Goal: Transaction & Acquisition: Purchase product/service

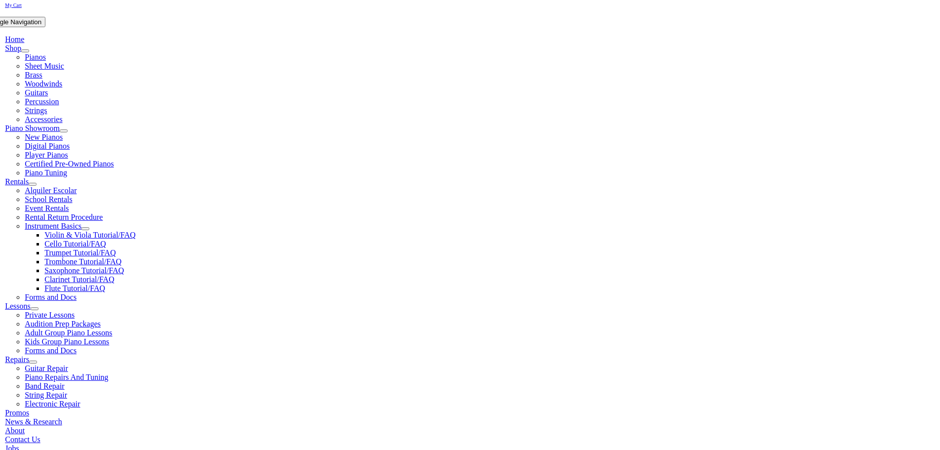
scroll to position [197, 0]
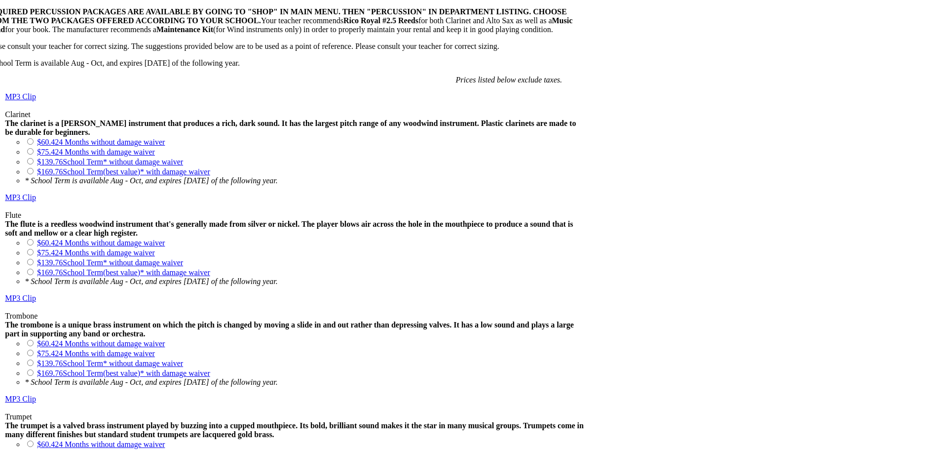
scroll to position [839, 0]
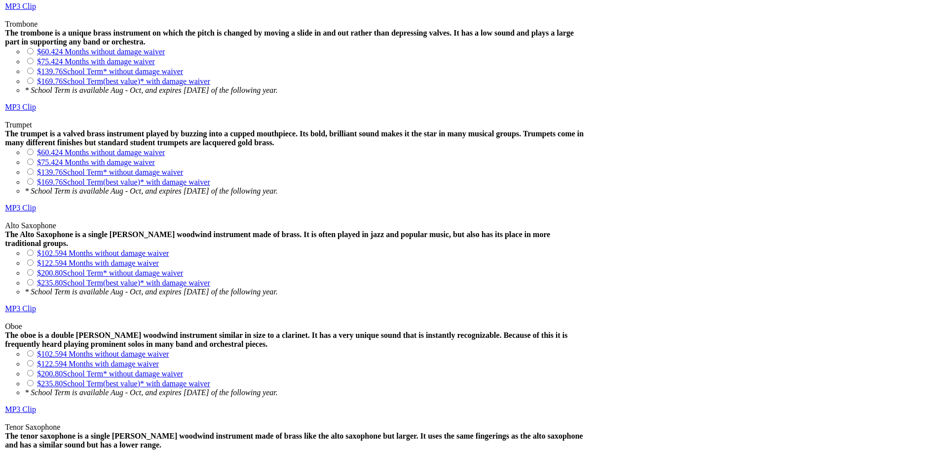
scroll to position [1036, 0]
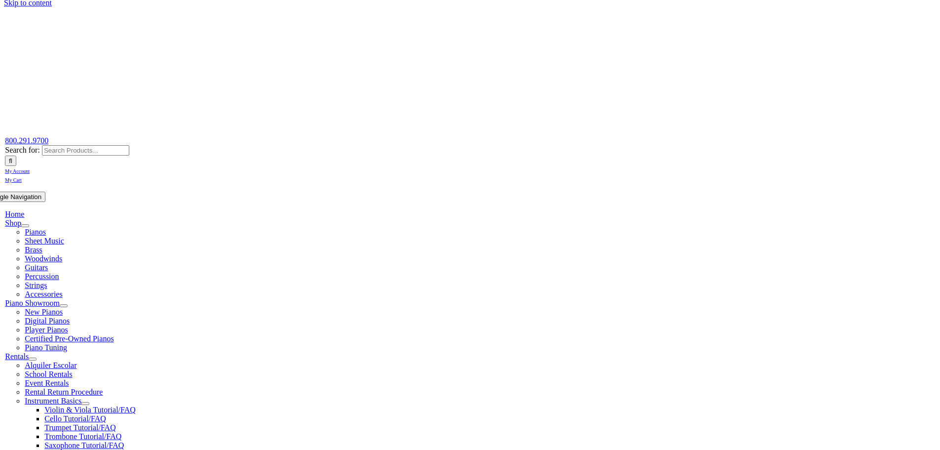
scroll to position [0, 0]
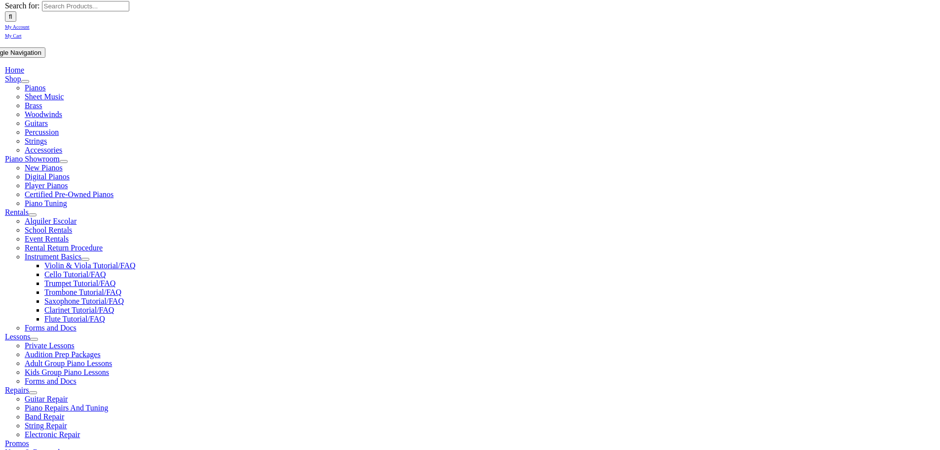
scroll to position [197, 0]
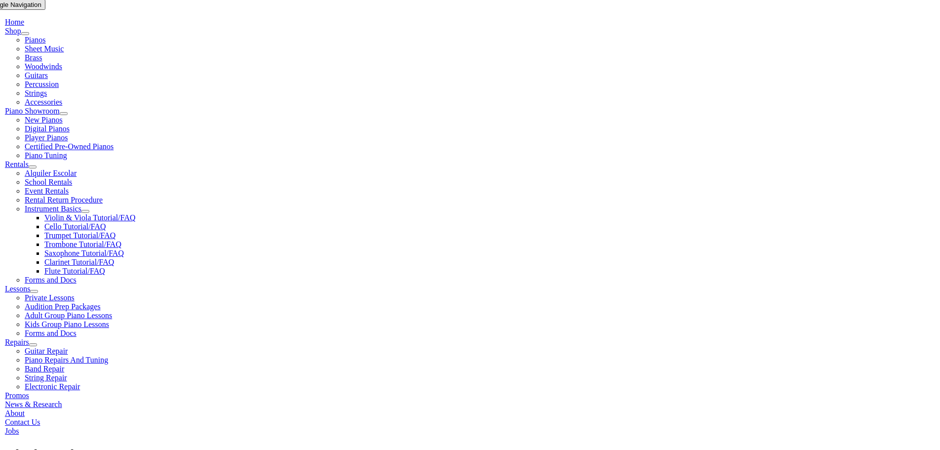
type input "1"
type input "Mila"
type input "Sanchez"
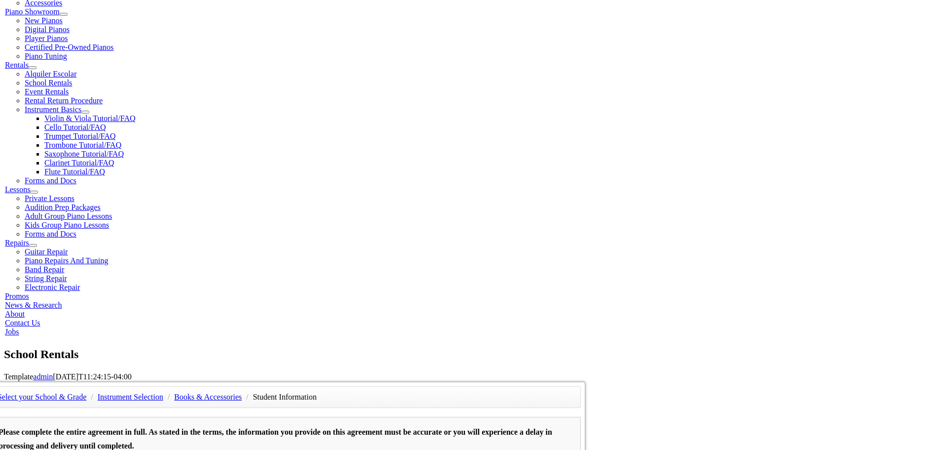
scroll to position [296, 0]
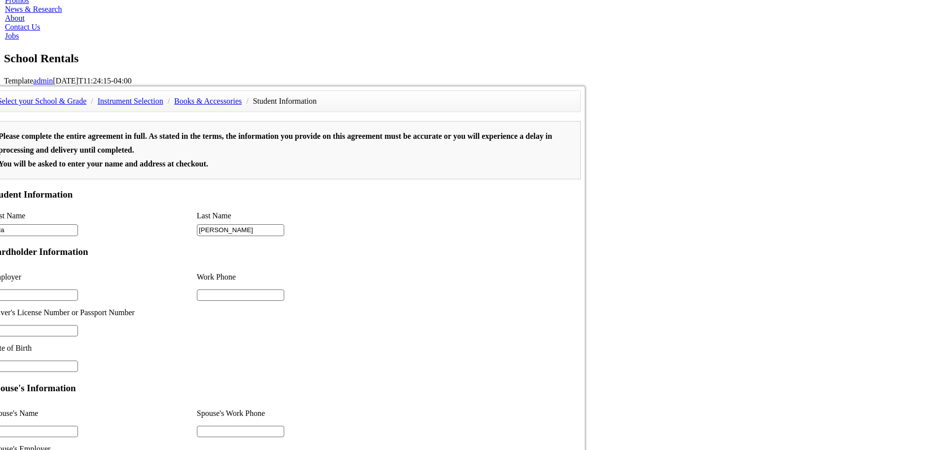
scroll to position [181, 0]
type input "1"
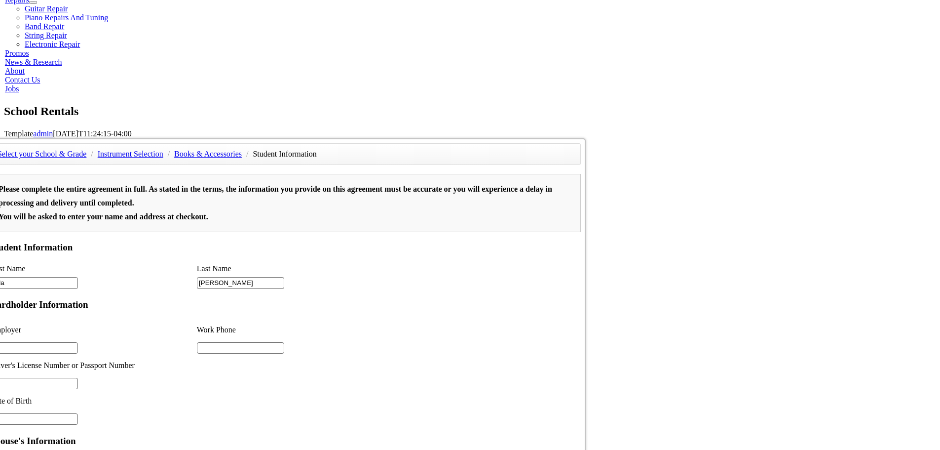
scroll to position [345, 0]
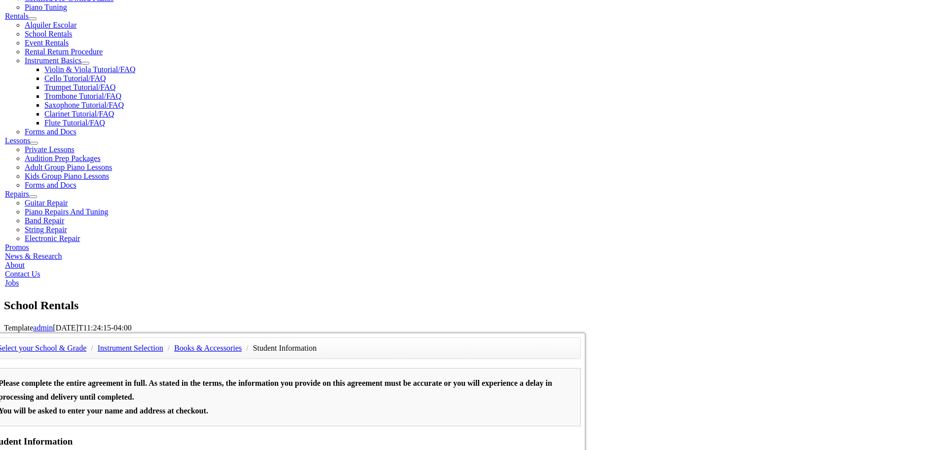
type input "Nonprofit Finance Fund"
type input "25503921"
type input "11/06/1980"
type input "Juan Sanchez"
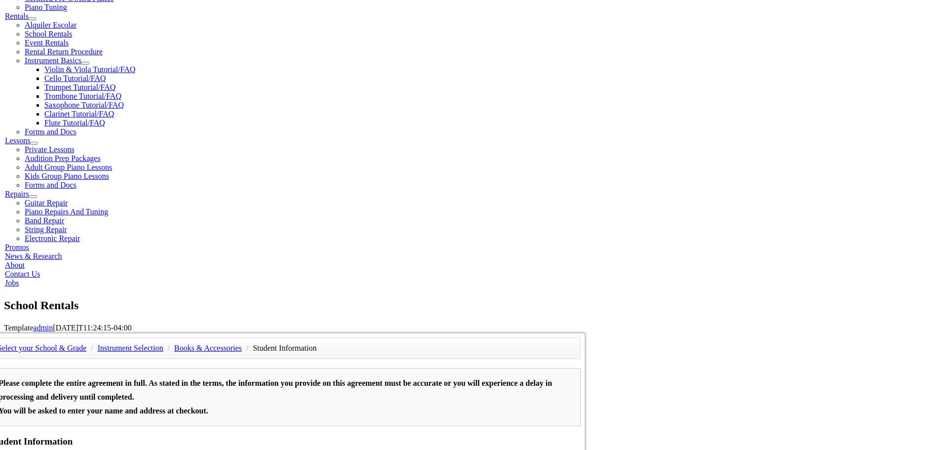
type input "P"
type input "C"
type input "PA Gaming Control Board"
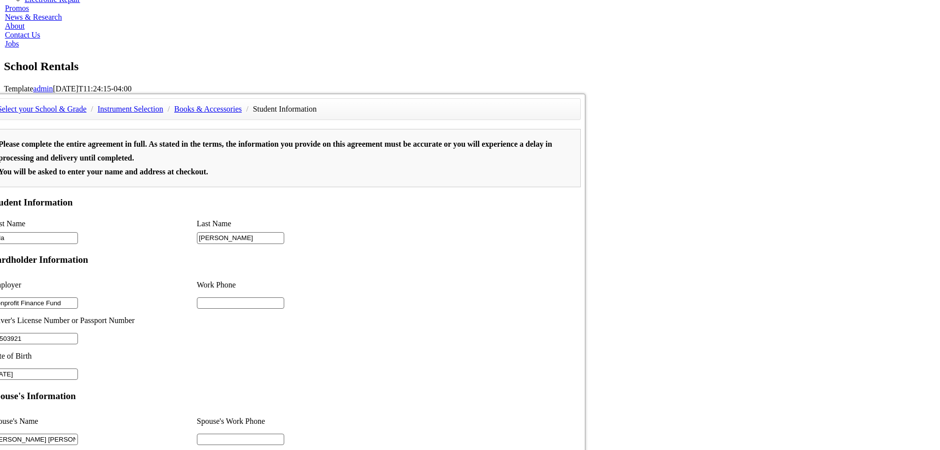
scroll to position [583, 0]
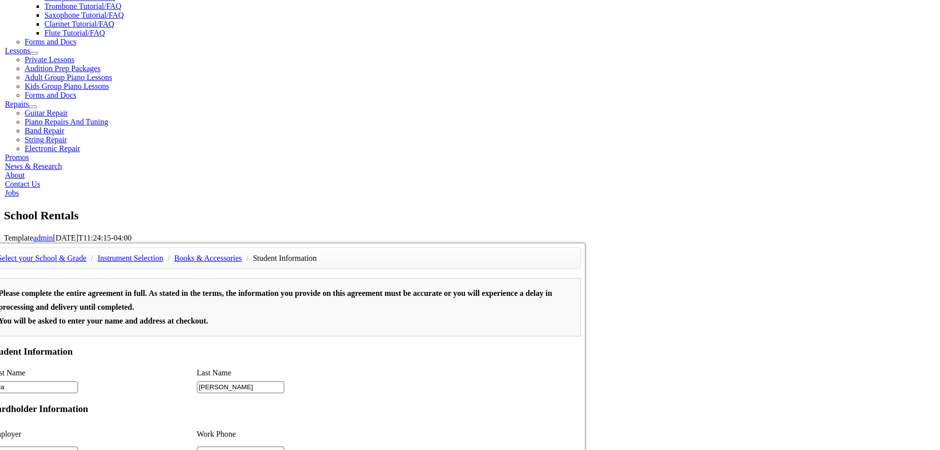
scroll to position [287, 0]
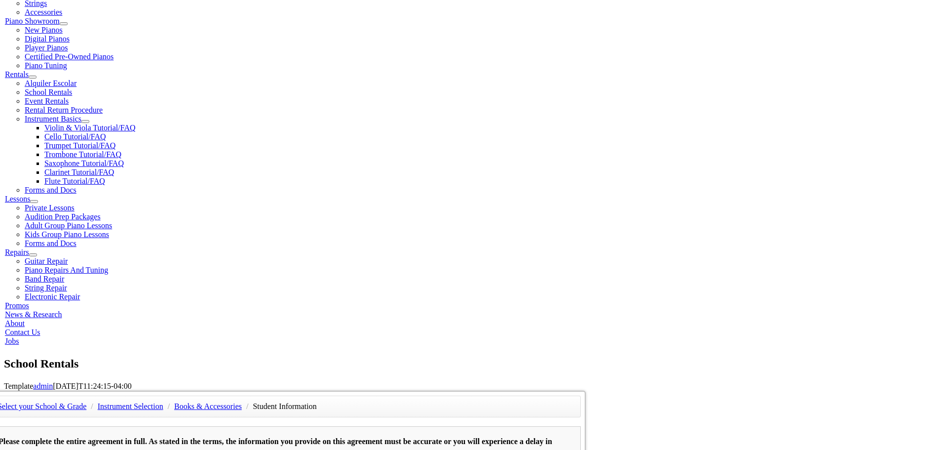
type input "2158807840"
drag, startPoint x: 372, startPoint y: 320, endPoint x: 375, endPoint y: 325, distance: 5.5
type input "4848449466"
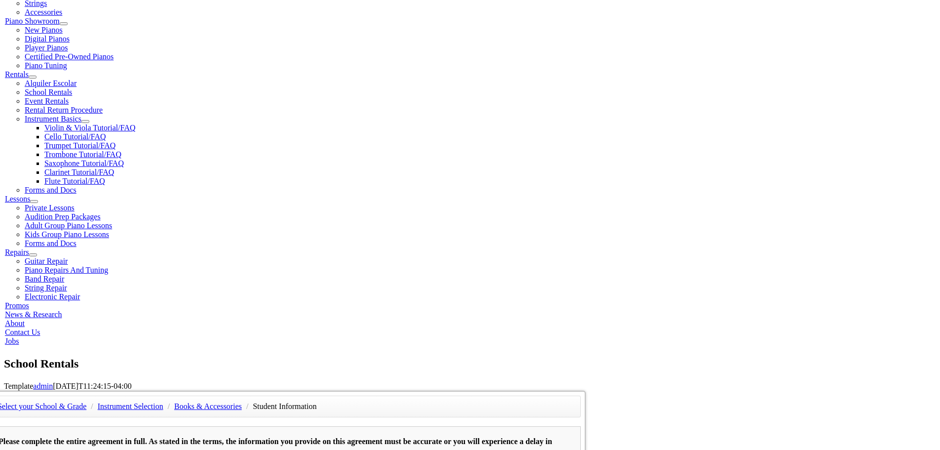
drag, startPoint x: 195, startPoint y: 226, endPoint x: 244, endPoint y: 227, distance: 48.4
type input "25453921"
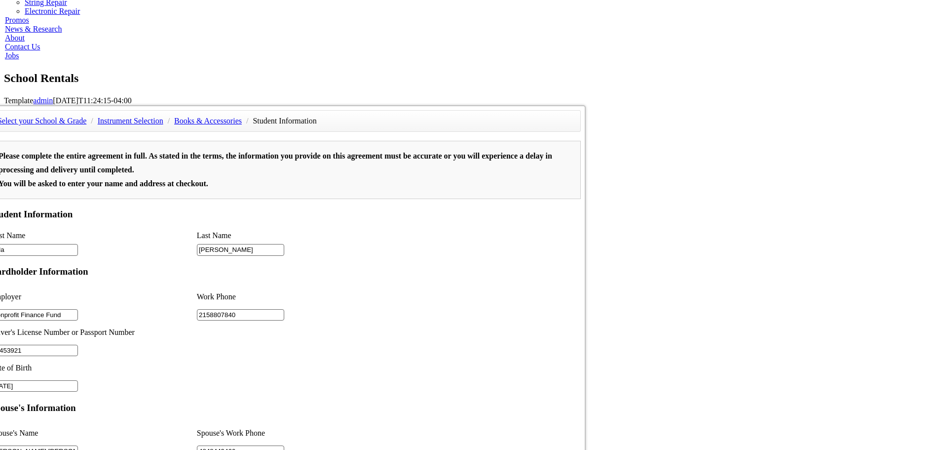
scroll to position [633, 0]
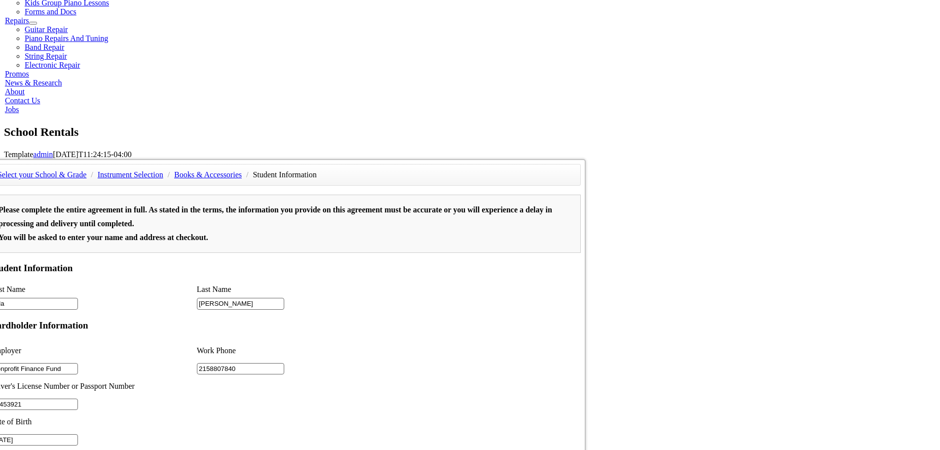
scroll to position [485, 0]
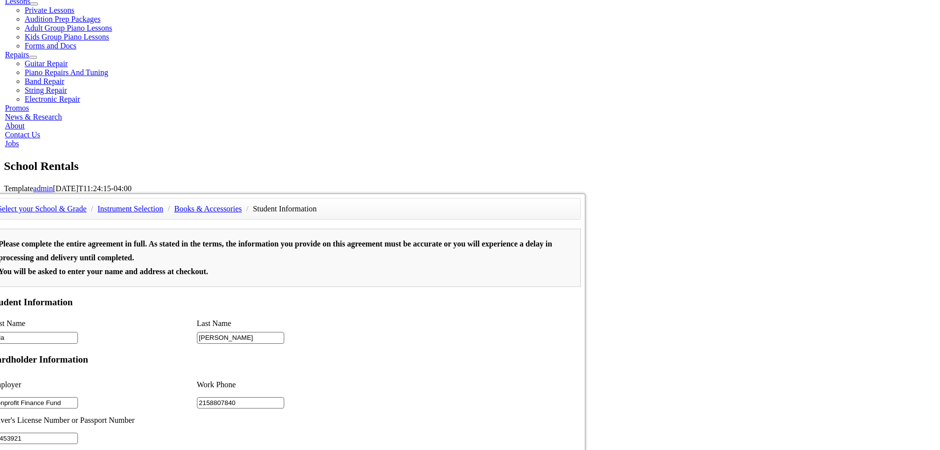
type input "2"
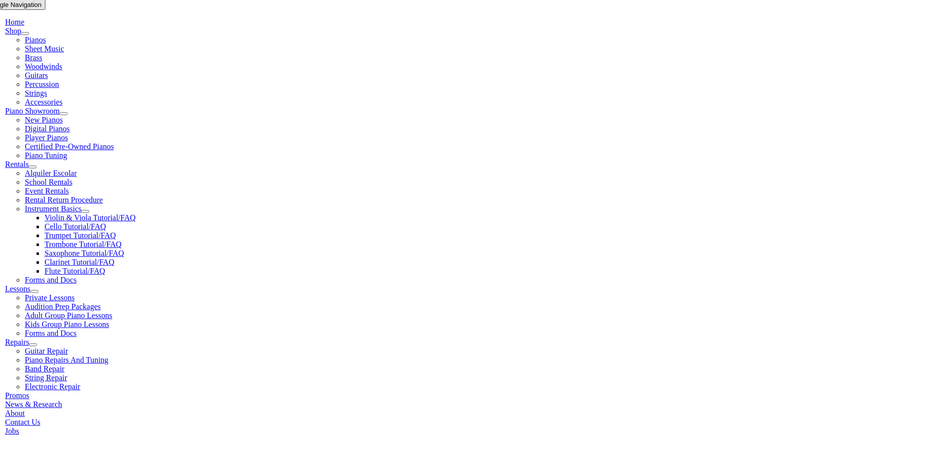
scroll to position [247, 0]
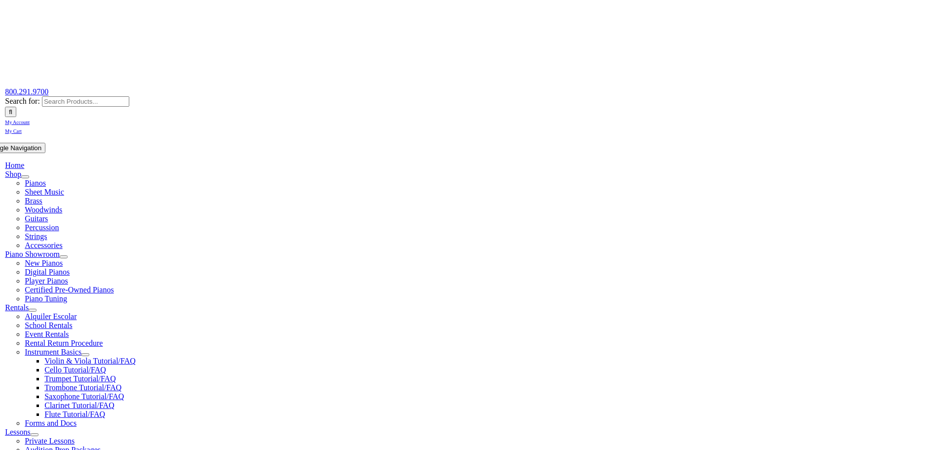
scroll to position [197, 0]
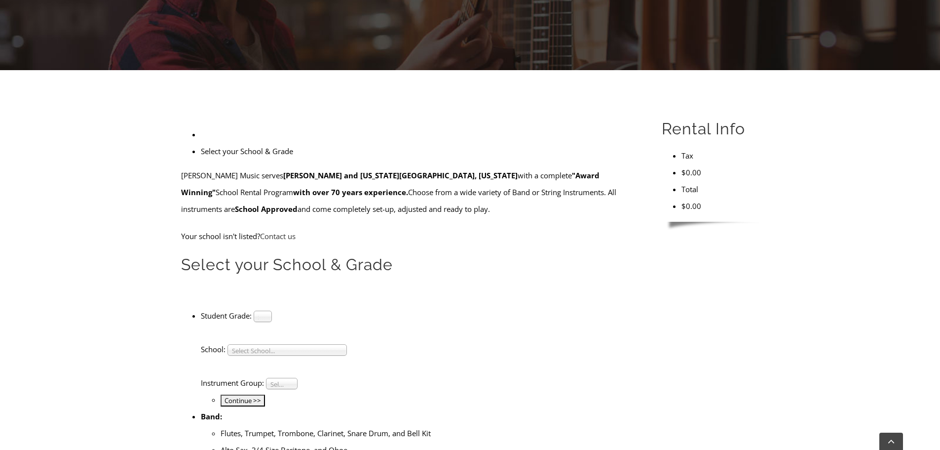
click at [271, 311] on b at bounding box center [267, 316] width 9 height 10
click at [269, 334] on li "4" at bounding box center [262, 340] width 13 height 12
click at [327, 345] on span "Select School..." at bounding box center [283, 351] width 102 height 12
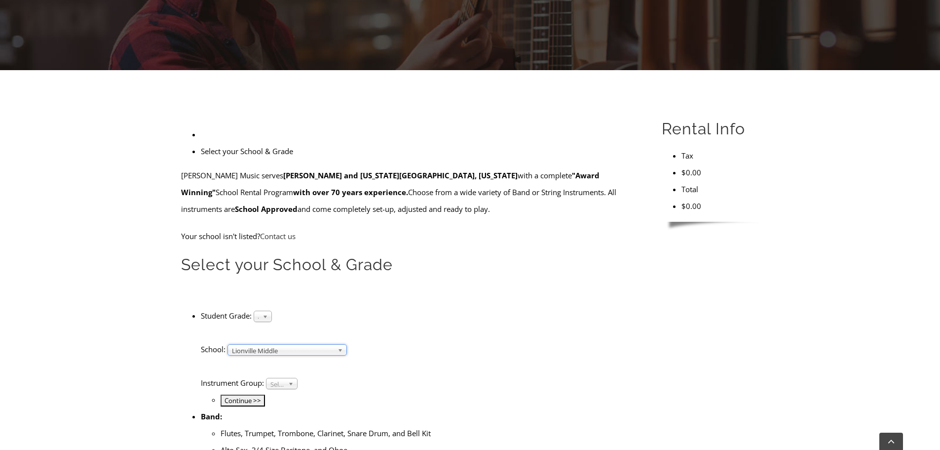
click at [347, 344] on link "Lionville Middle" at bounding box center [287, 349] width 119 height 11
click at [284, 378] on span "Select Instrument Group..." at bounding box center [277, 384] width 14 height 12
click at [295, 388] on li "Band" at bounding box center [281, 394] width 27 height 12
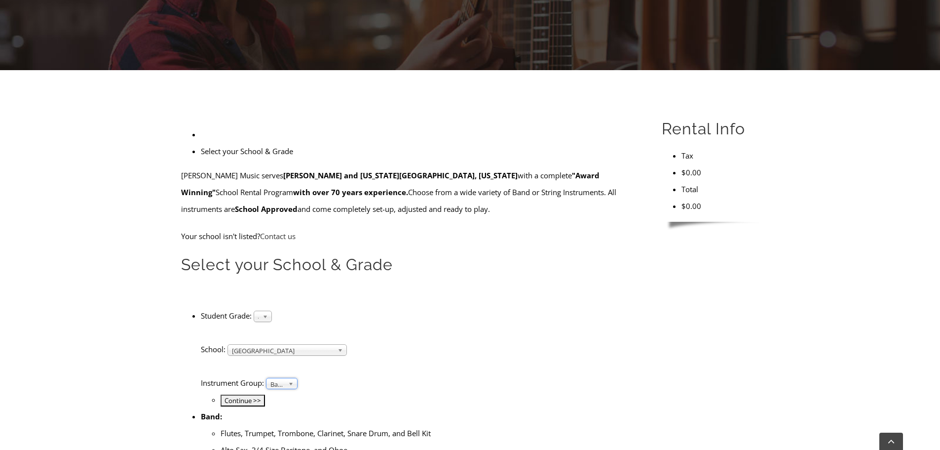
click at [265, 394] on input "Continue >>" at bounding box center [243, 400] width 44 height 12
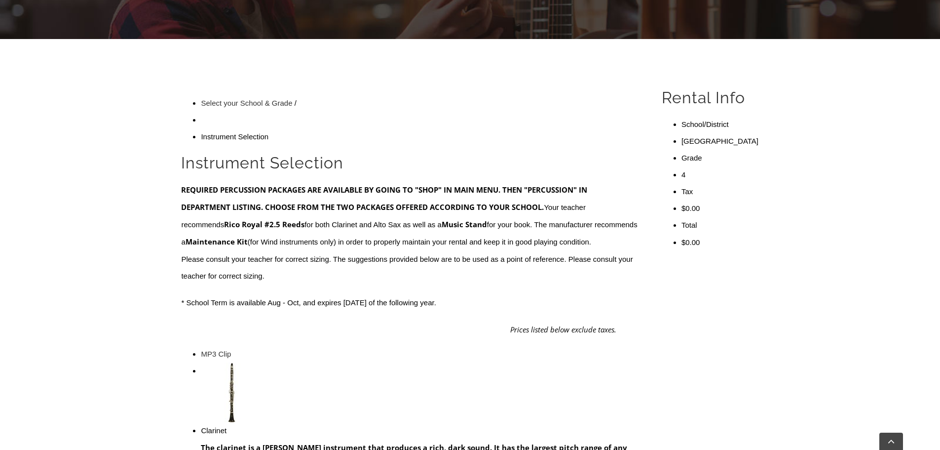
scroll to position [296, 0]
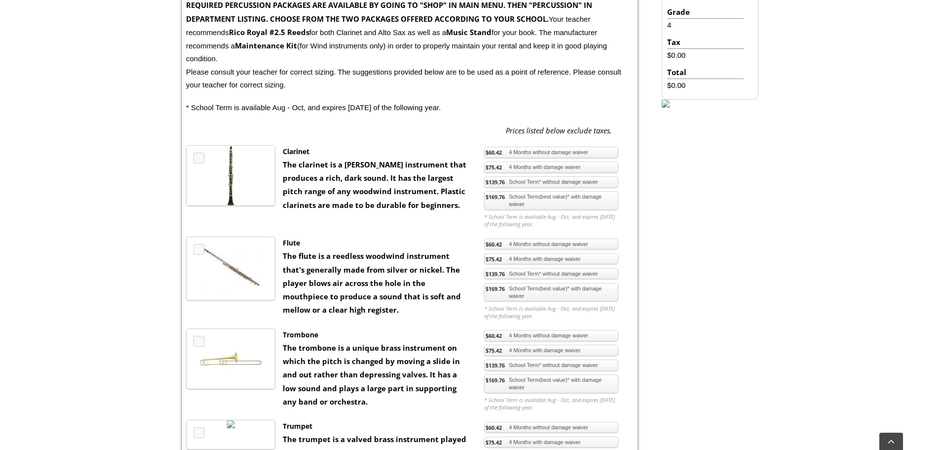
scroll to position [345, 0]
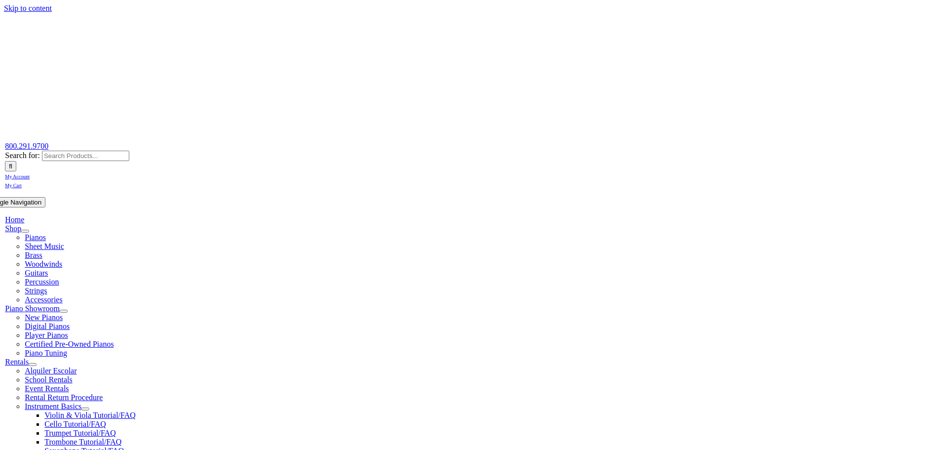
scroll to position [197, 0]
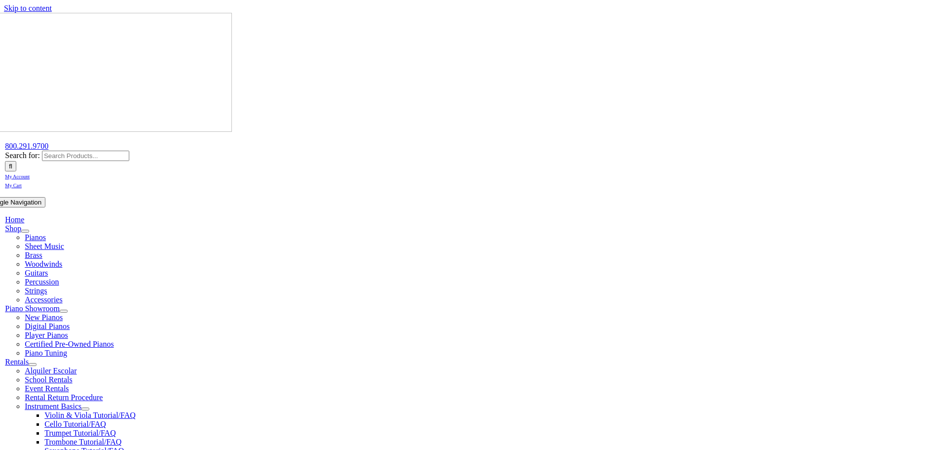
click at [22, 183] on span "My Cart" at bounding box center [13, 185] width 17 height 5
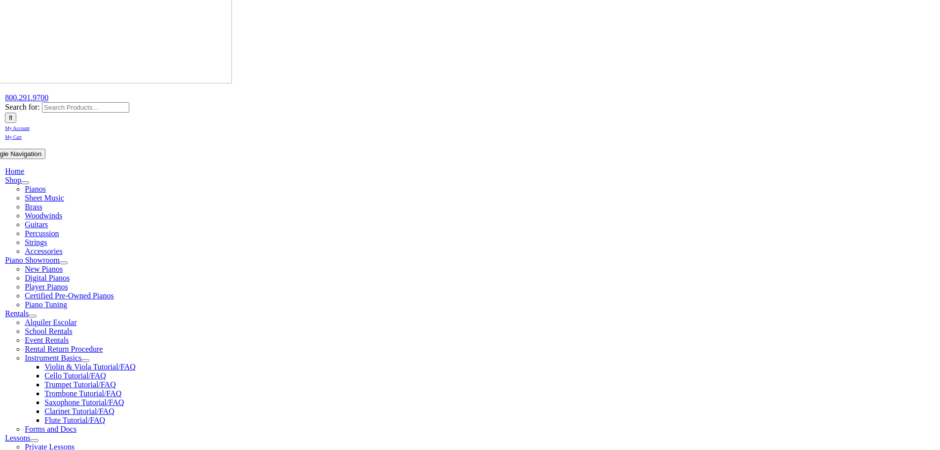
scroll to position [148, 0]
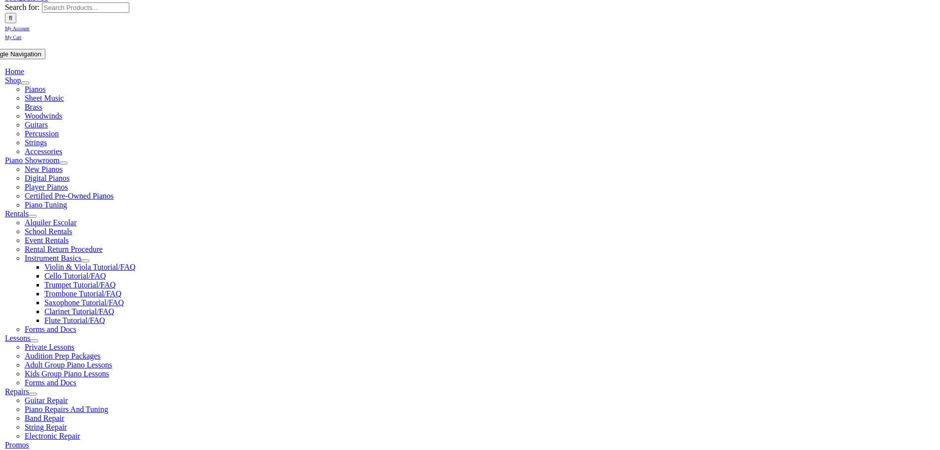
type input "L"
type input "Alma"
type input "Sanchez"
type input "Nonprofit Finance Fund"
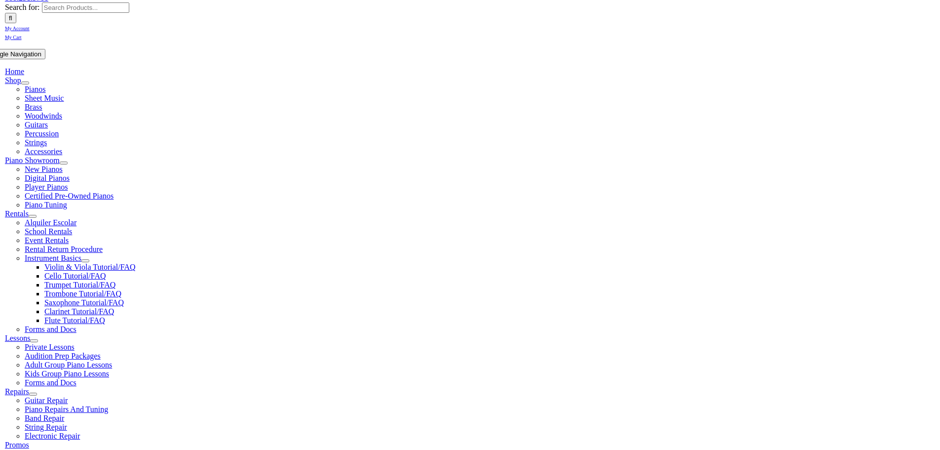
type input "1"
type input "215"
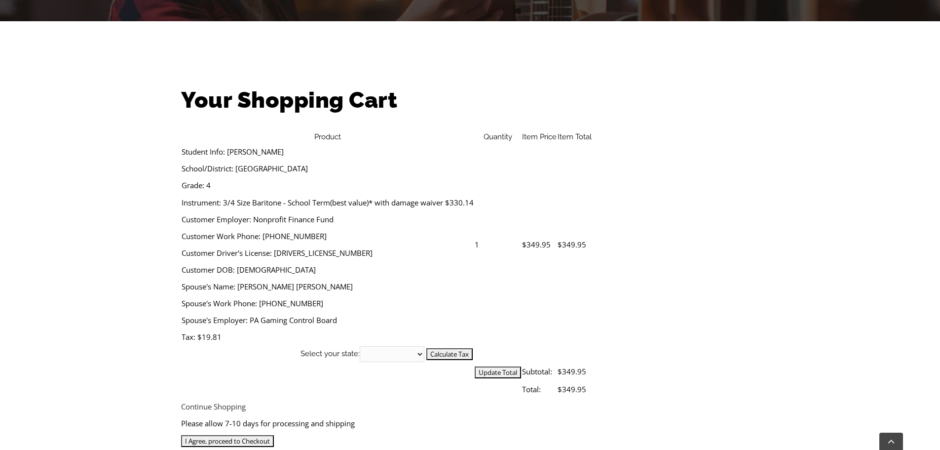
scroll to position [247, 0]
click at [274, 434] on input "I Agree, proceed to Checkout" at bounding box center [227, 440] width 93 height 12
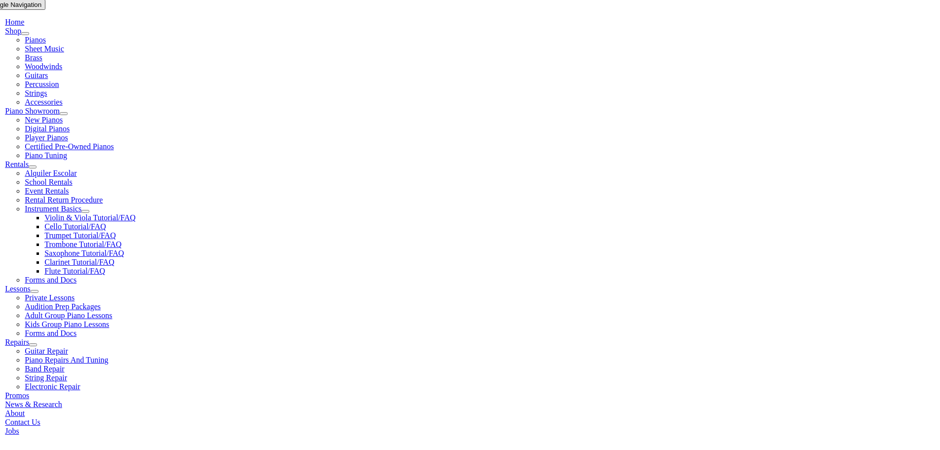
scroll to position [247, 0]
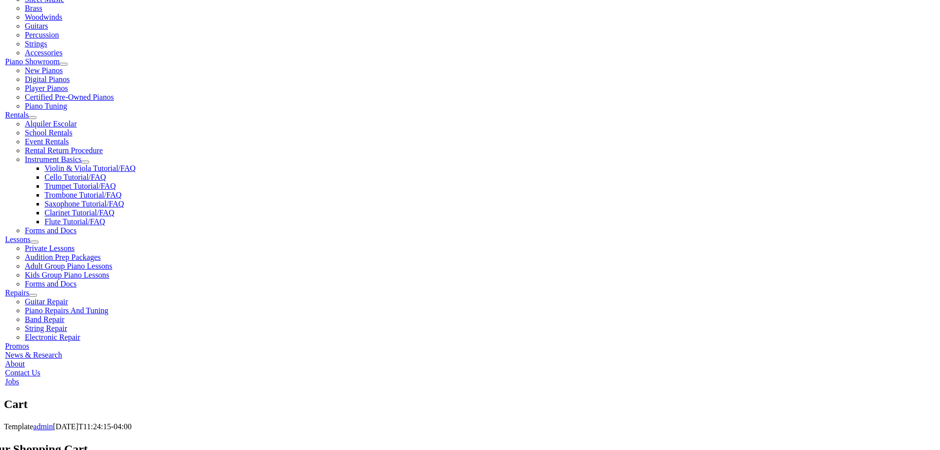
select select "PA"
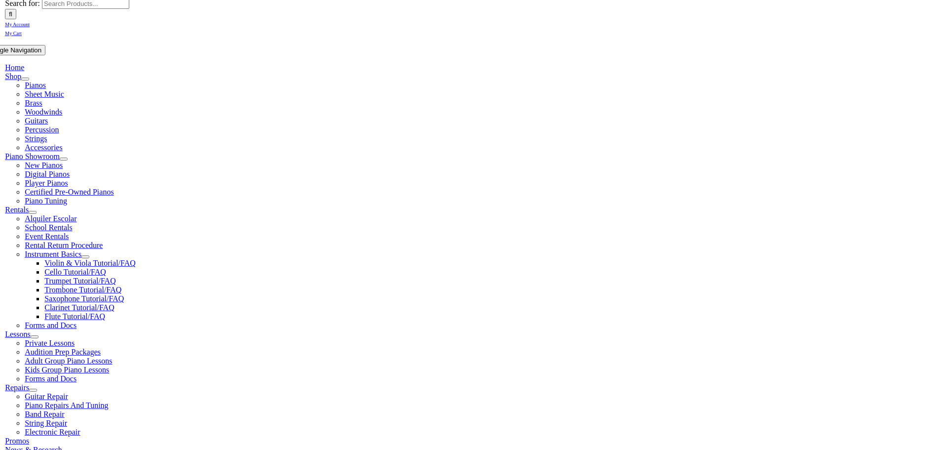
scroll to position [197, 0]
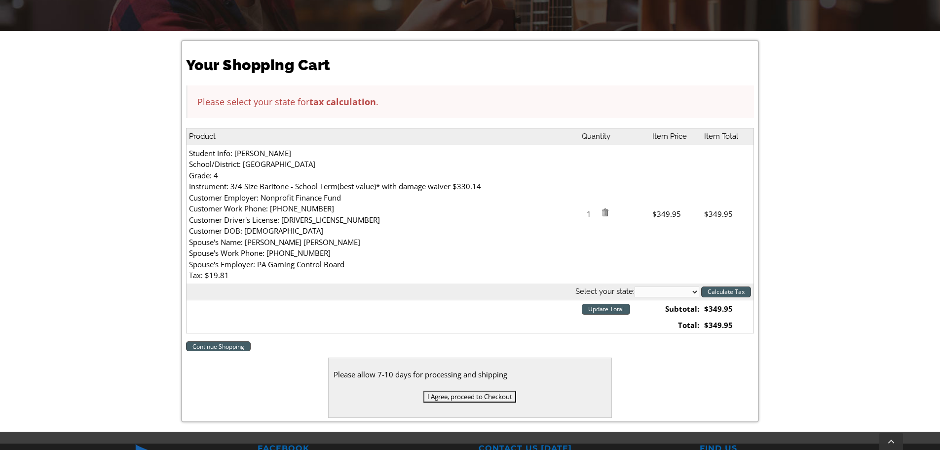
scroll to position [395, 0]
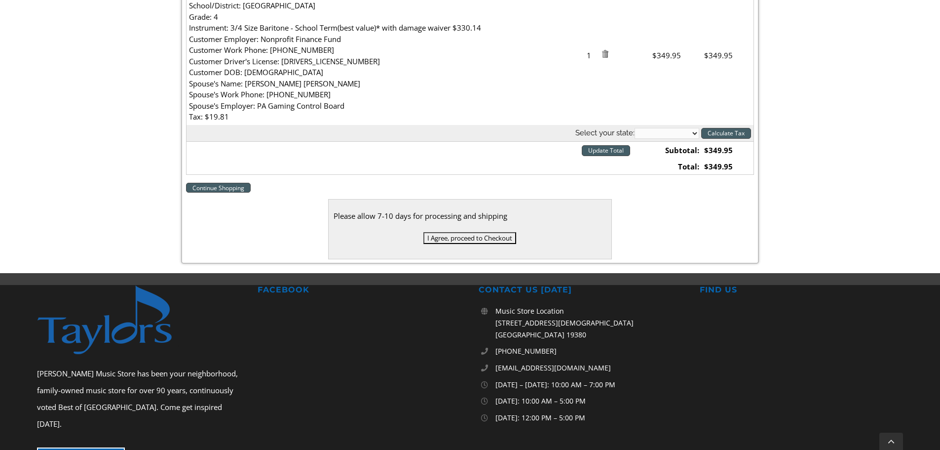
click at [488, 236] on input "I Agree, proceed to Checkout" at bounding box center [469, 238] width 93 height 12
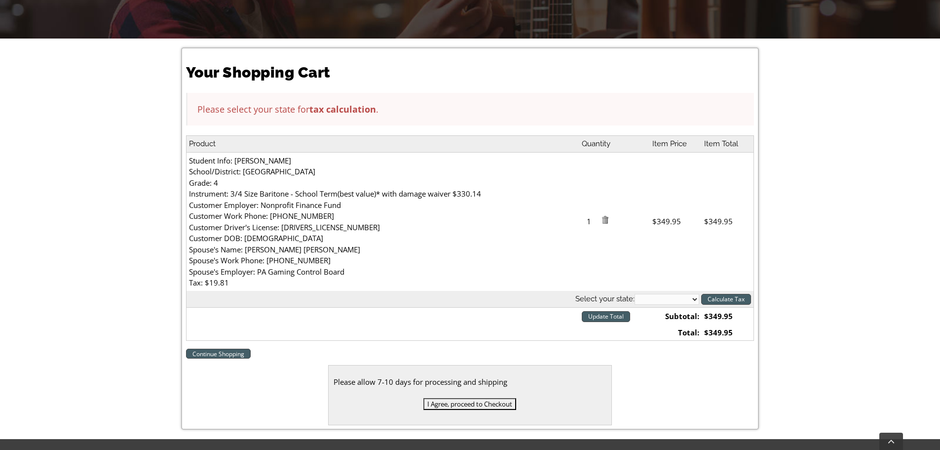
scroll to position [247, 0]
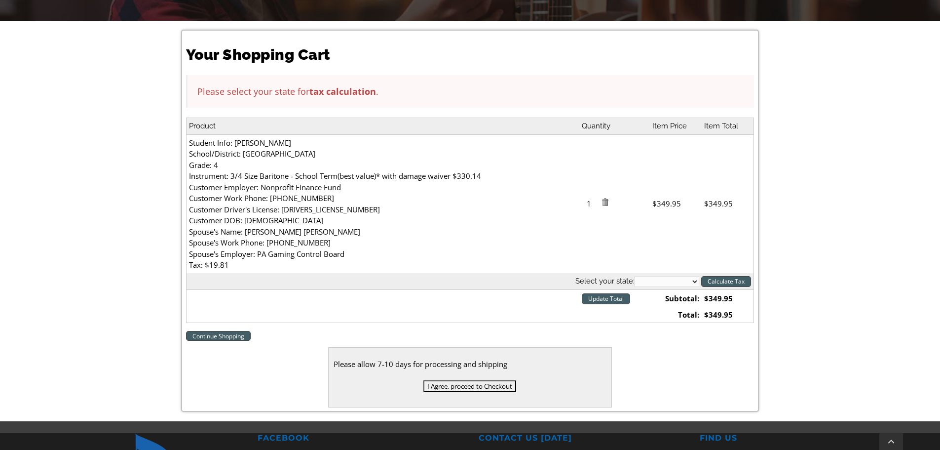
click at [656, 280] on select "[US_STATE] [US_STATE] [US_STATE] [US_STATE] [US_STATE] [US_STATE] [US_STATE] [U…" at bounding box center [667, 281] width 65 height 11
select select "PA"
click at [635, 276] on select "[US_STATE] [US_STATE] [US_STATE] [US_STATE] [US_STATE] [US_STATE] [US_STATE] [U…" at bounding box center [667, 281] width 65 height 11
click at [743, 279] on input "Calculate Tax" at bounding box center [726, 281] width 50 height 11
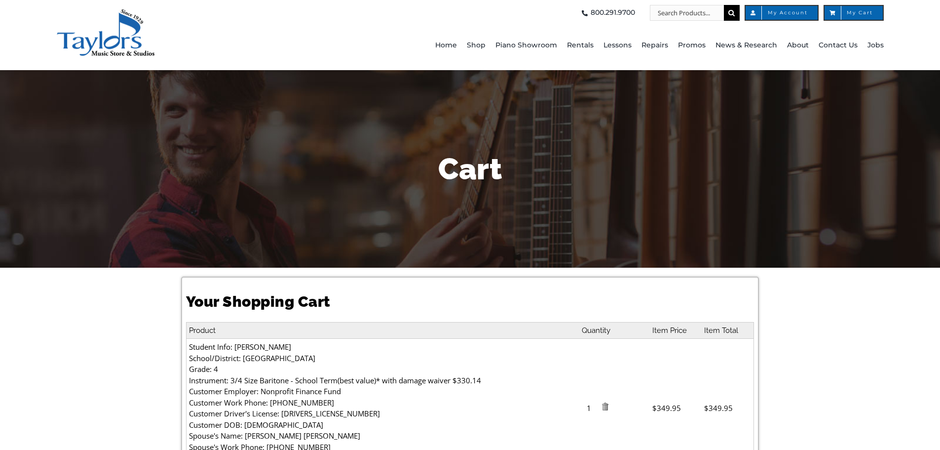
select select "PA"
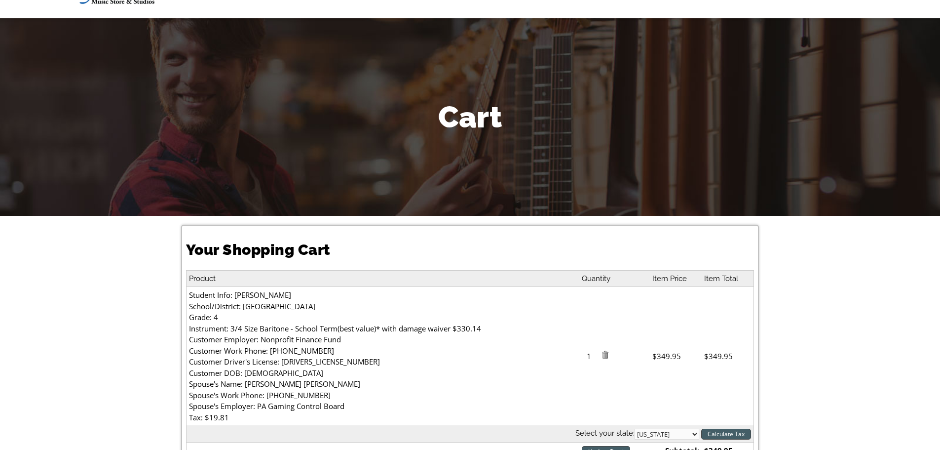
scroll to position [197, 0]
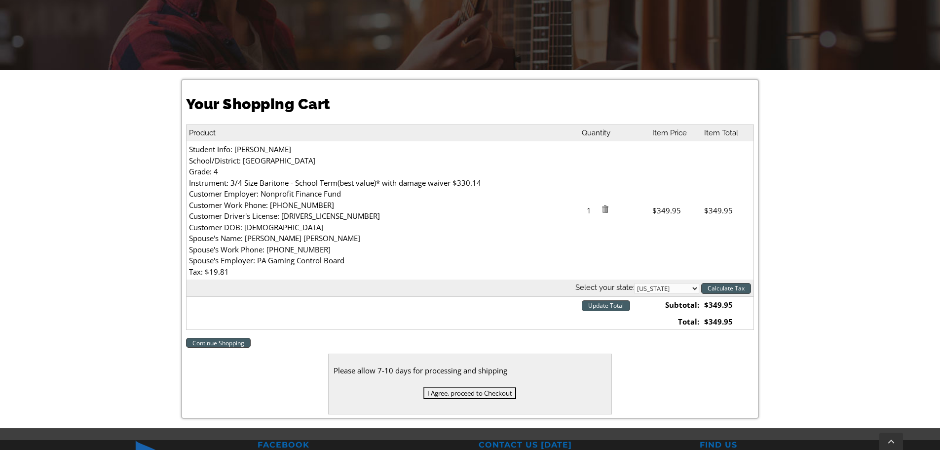
click at [459, 392] on input "I Agree, proceed to Checkout" at bounding box center [469, 393] width 93 height 12
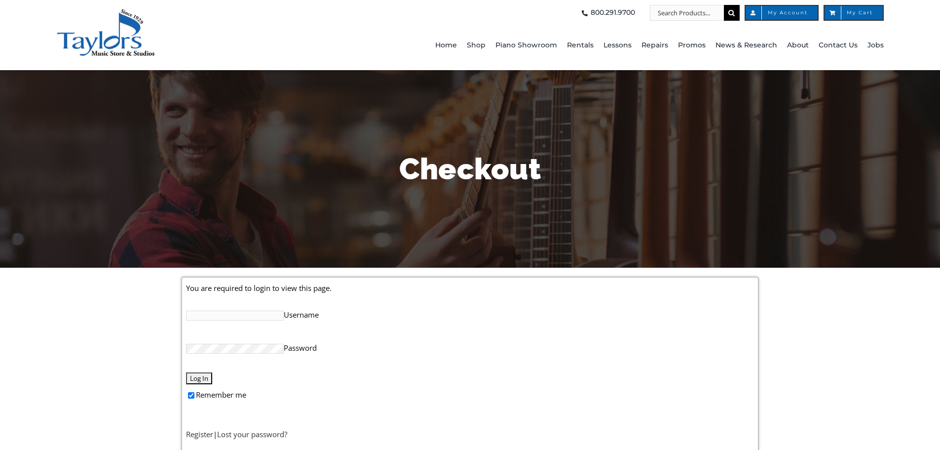
scroll to position [49, 0]
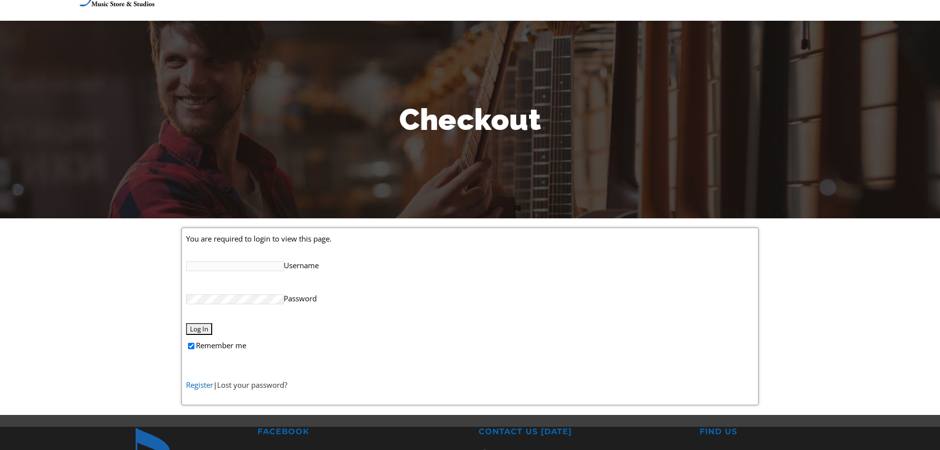
click at [205, 385] on link "Register" at bounding box center [199, 385] width 27 height 10
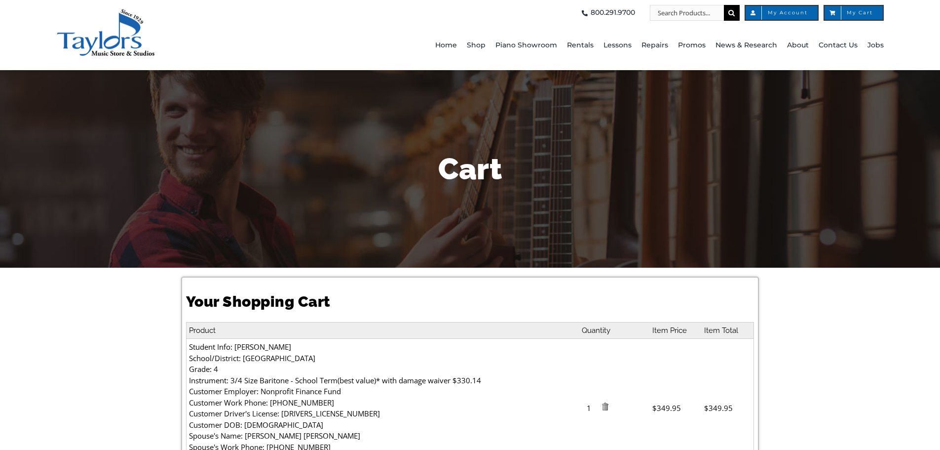
select select "PA"
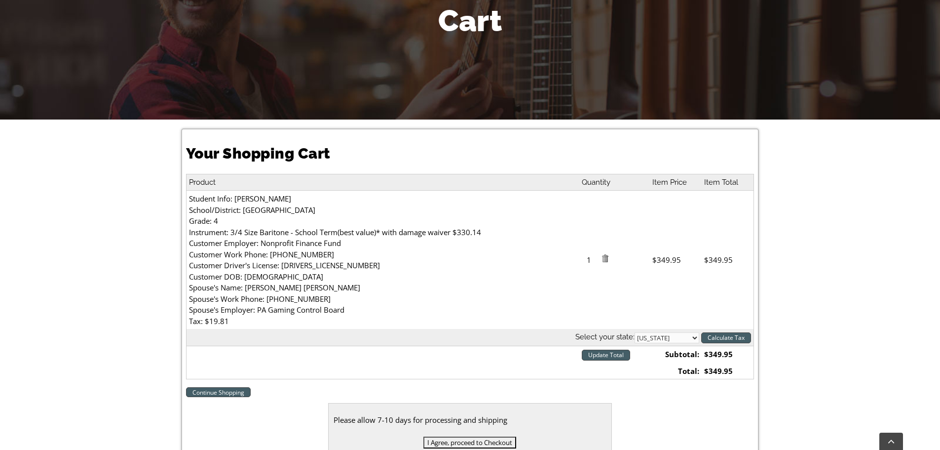
scroll to position [247, 0]
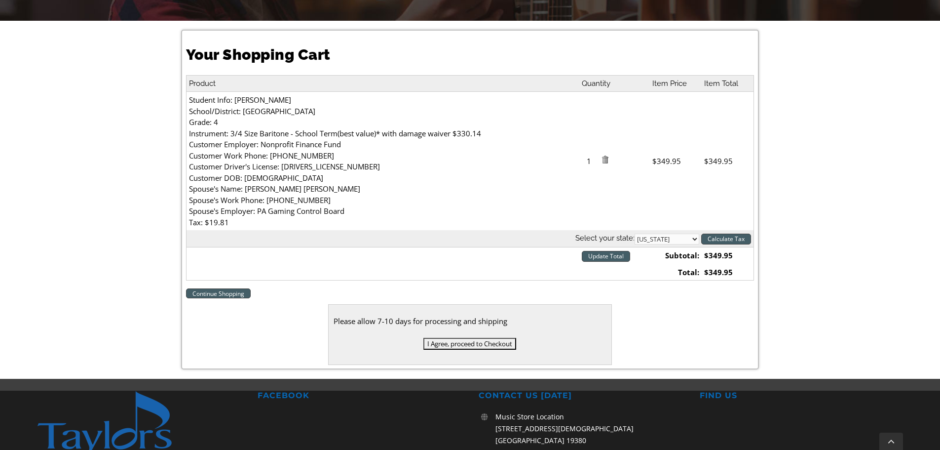
click at [464, 344] on input "I Agree, proceed to Checkout" at bounding box center [469, 344] width 93 height 12
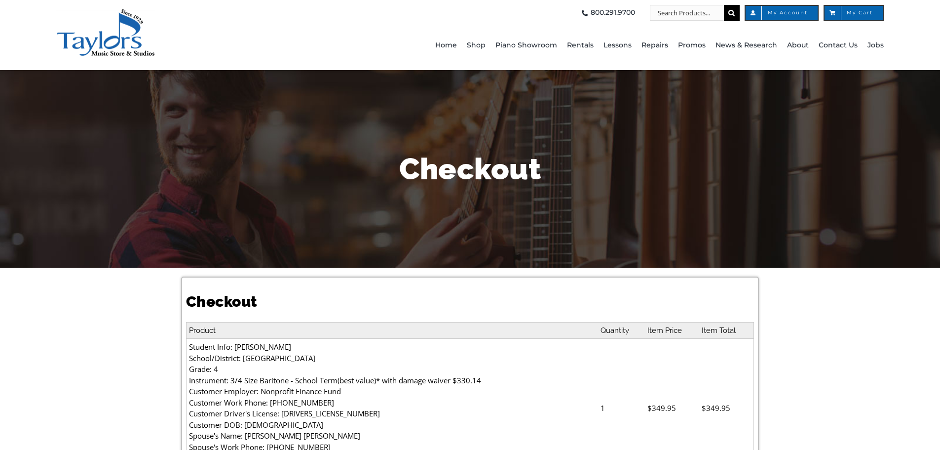
select select
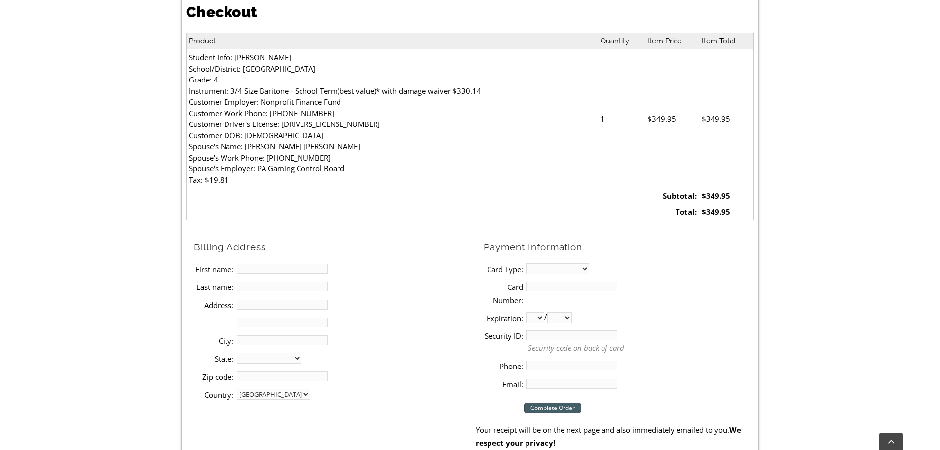
scroll to position [247, 0]
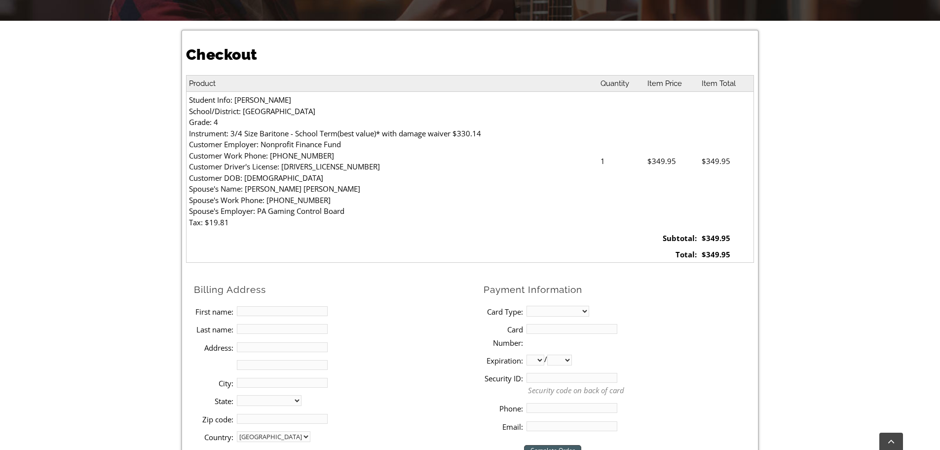
click at [295, 312] on input "First name:" at bounding box center [282, 311] width 91 height 10
type input "[PERSON_NAME]"
type input "[STREET_ADDRESS][PERSON_NAME]"
type input "Exton"
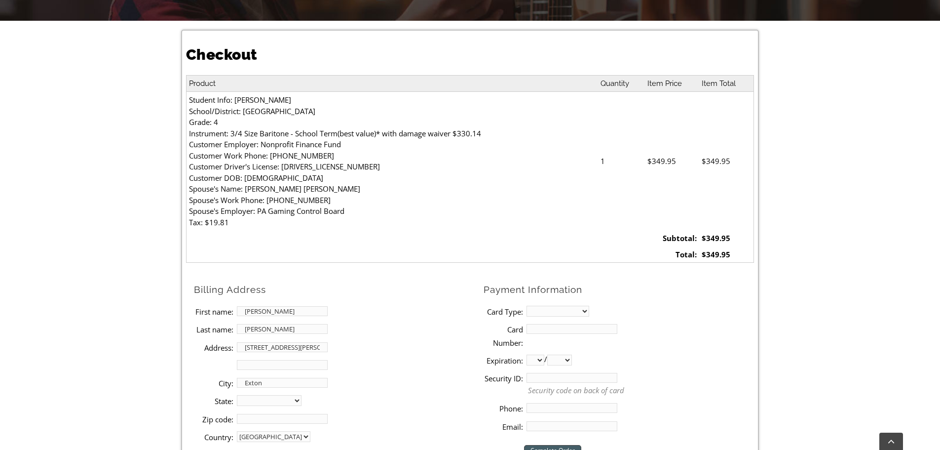
select select "PA"
type input "19341"
type input "2158807840"
type input "michellelsanchez@yahoo.com"
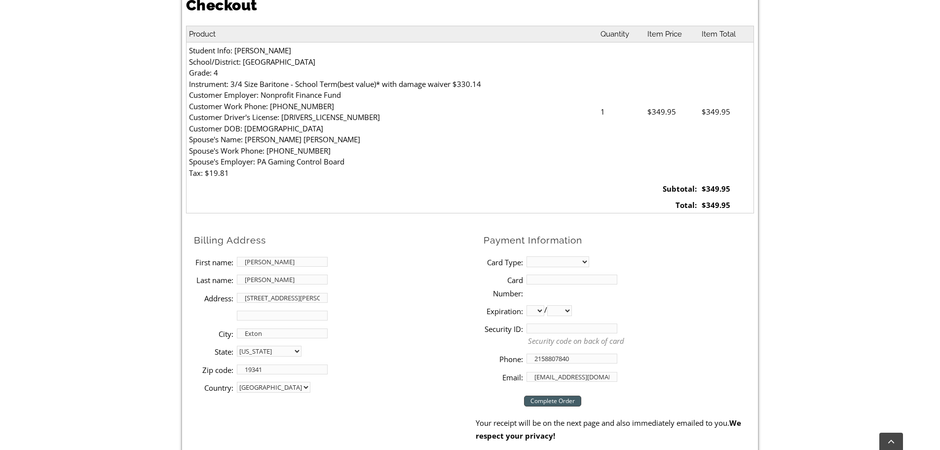
scroll to position [345, 0]
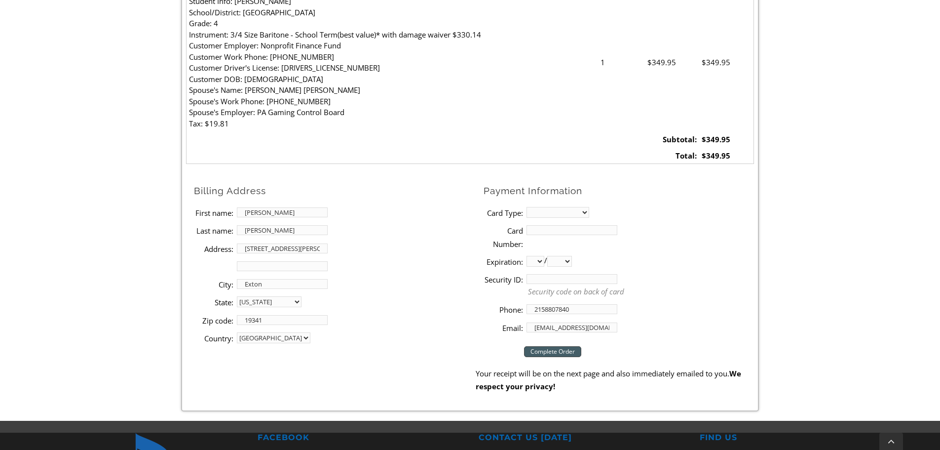
click at [424, 321] on li "Zip code: 19341" at bounding box center [335, 320] width 282 height 18
click at [546, 217] on select "MasterCard Visa American Express Discover" at bounding box center [558, 212] width 63 height 11
select select "mastercard"
click at [527, 207] on select "MasterCard Visa American Express Discover" at bounding box center [558, 212] width 63 height 11
click at [551, 229] on input "Card Number:" at bounding box center [572, 230] width 91 height 10
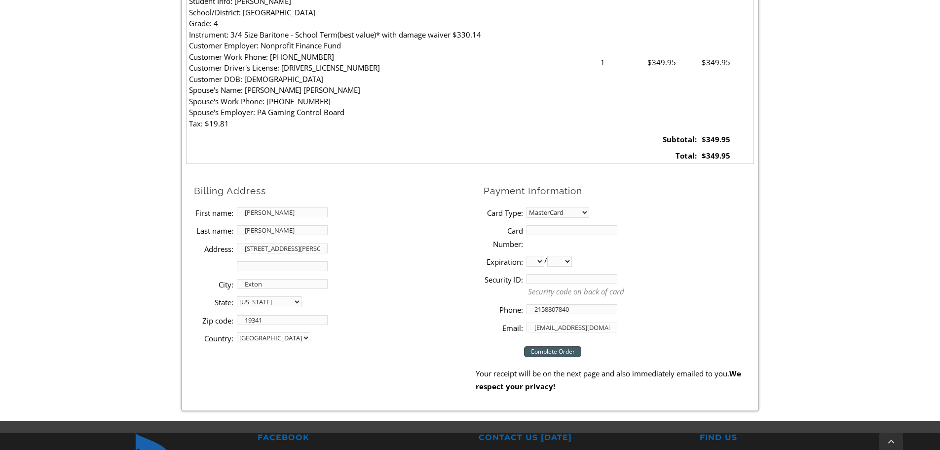
type input "5524330941685890"
select select "03"
select select "2030"
click at [578, 282] on input "Security ID:" at bounding box center [572, 279] width 91 height 10
type input "111"
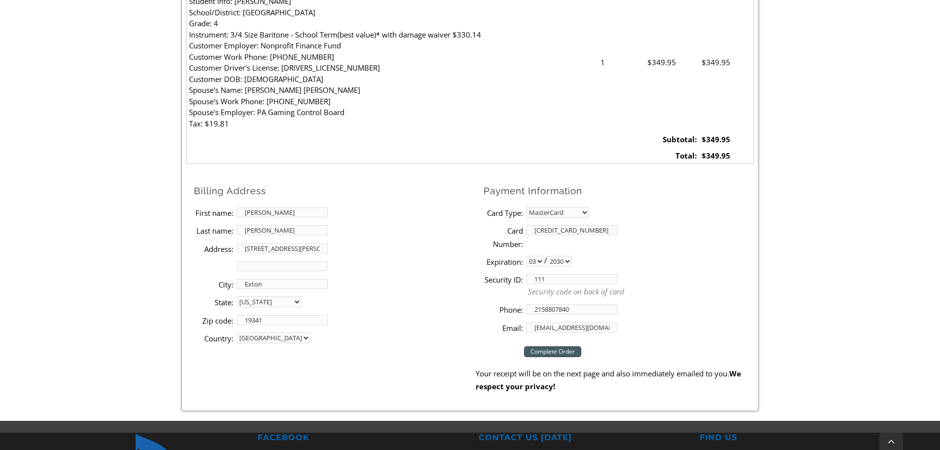
click at [652, 276] on li "Security ID: 111 Security code on back of card" at bounding box center [619, 285] width 270 height 30
click at [614, 326] on input "michellelsanchez@yahoo.com" at bounding box center [572, 327] width 91 height 10
click at [685, 324] on li "Email: michellelsanchez@yahoo.com" at bounding box center [619, 327] width 270 height 18
click at [574, 355] on input "Complete Order" at bounding box center [552, 351] width 57 height 11
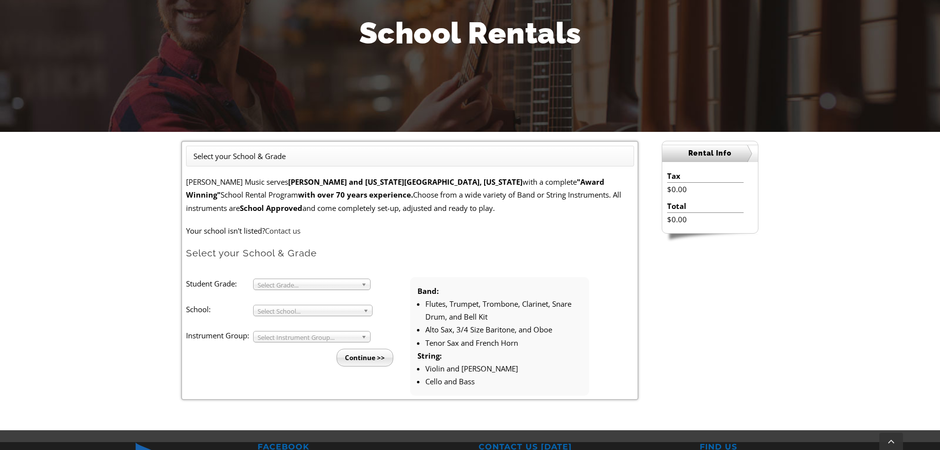
scroll to position [148, 0]
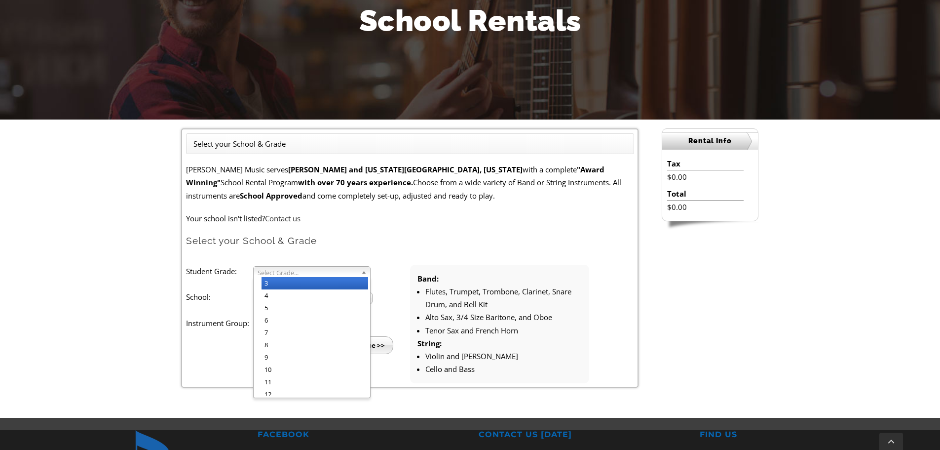
click at [330, 271] on span "Select Grade..." at bounding box center [308, 273] width 100 height 12
click at [324, 295] on li "4" at bounding box center [315, 295] width 107 height 12
click at [323, 299] on span "Select School..." at bounding box center [309, 299] width 102 height 12
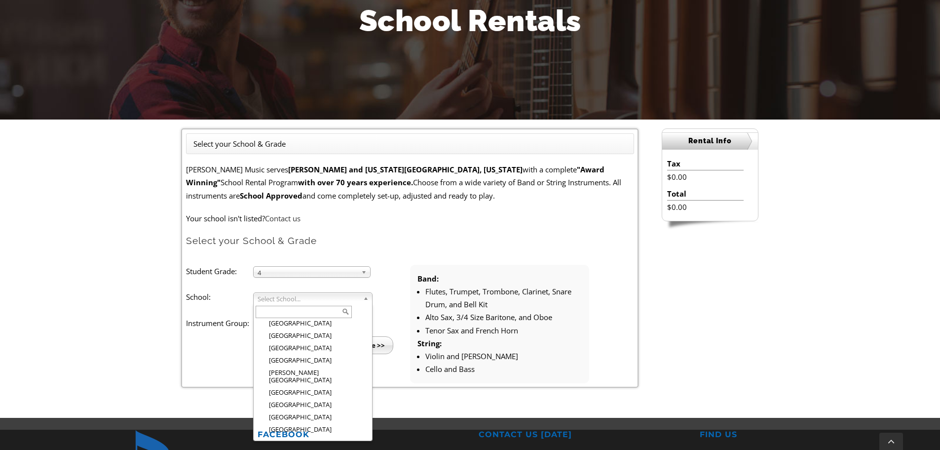
scroll to position [796, 0]
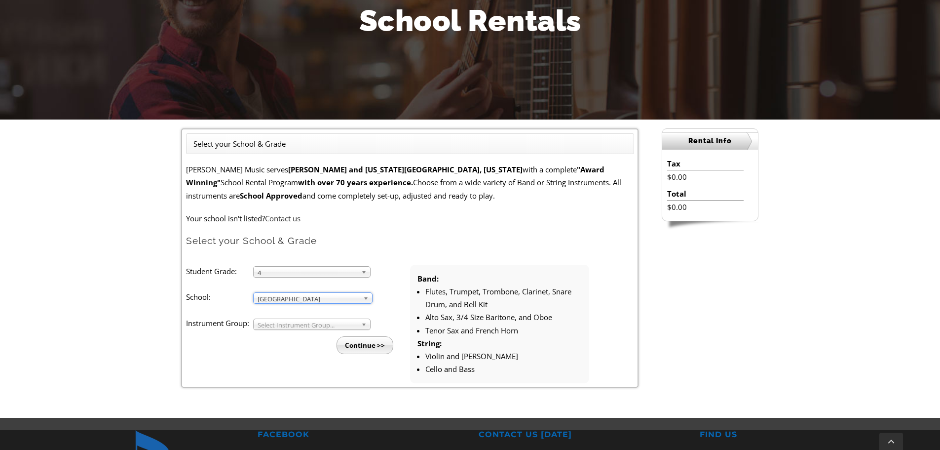
click at [320, 325] on span "Select Instrument Group..." at bounding box center [308, 325] width 100 height 12
click at [313, 337] on li "Band" at bounding box center [315, 335] width 107 height 12
click at [353, 342] on input "Continue >>" at bounding box center [365, 345] width 57 height 18
click at [358, 348] on input "Continue >>" at bounding box center [365, 345] width 57 height 18
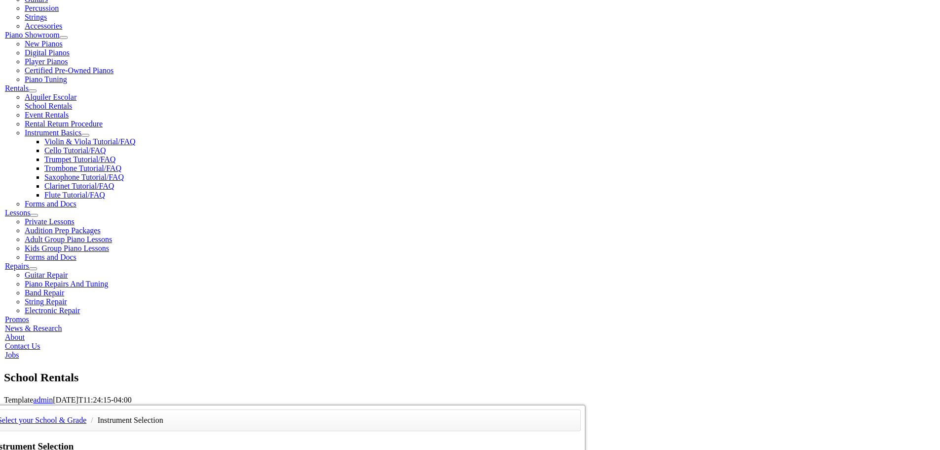
scroll to position [296, 0]
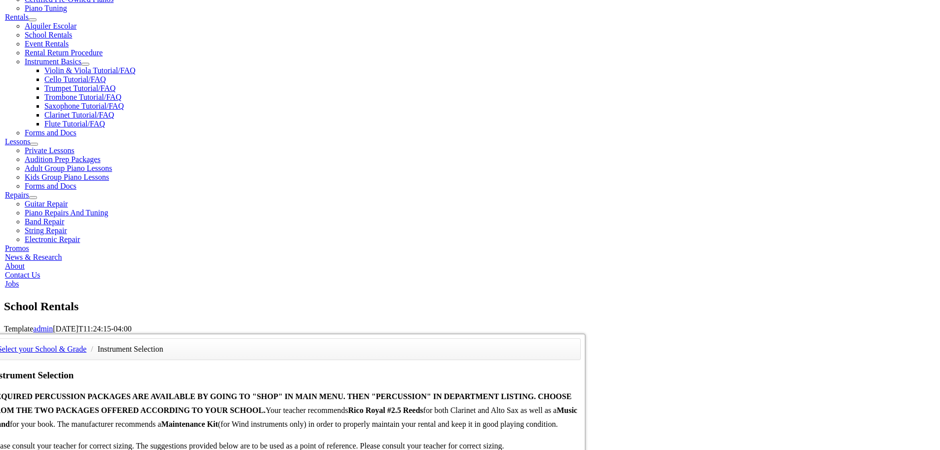
scroll to position [345, 0]
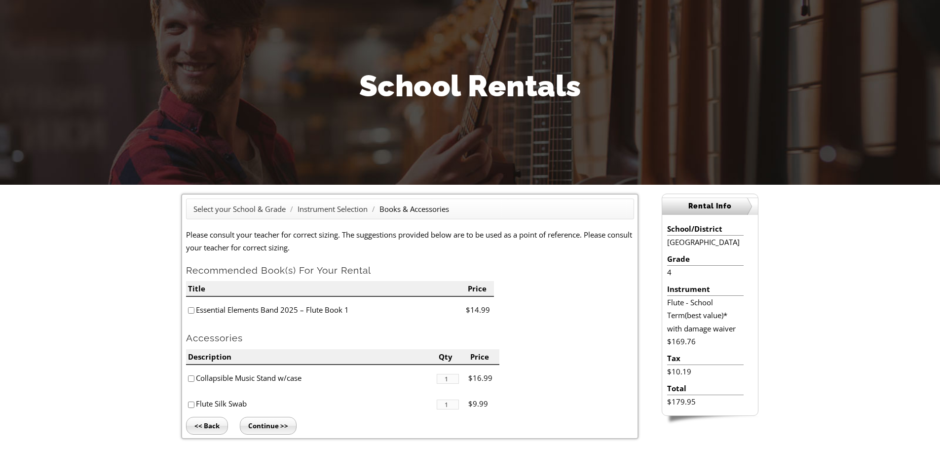
scroll to position [99, 0]
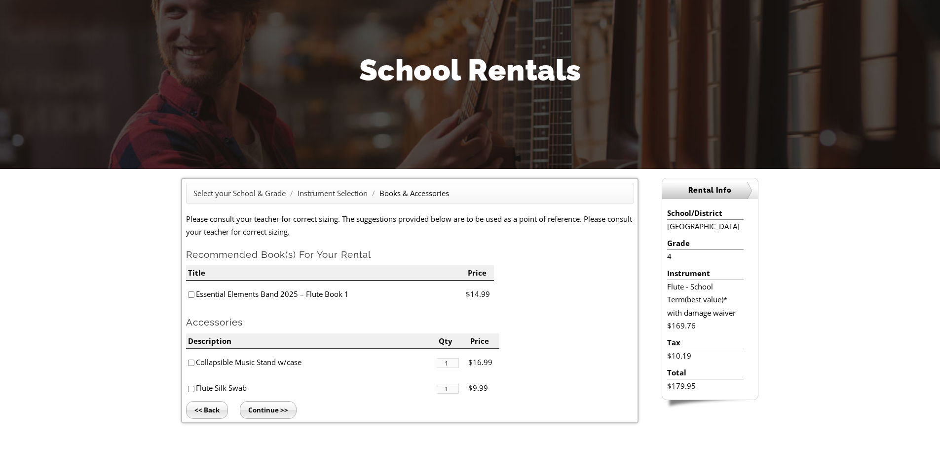
click at [278, 405] on input "Continue >>" at bounding box center [268, 410] width 57 height 18
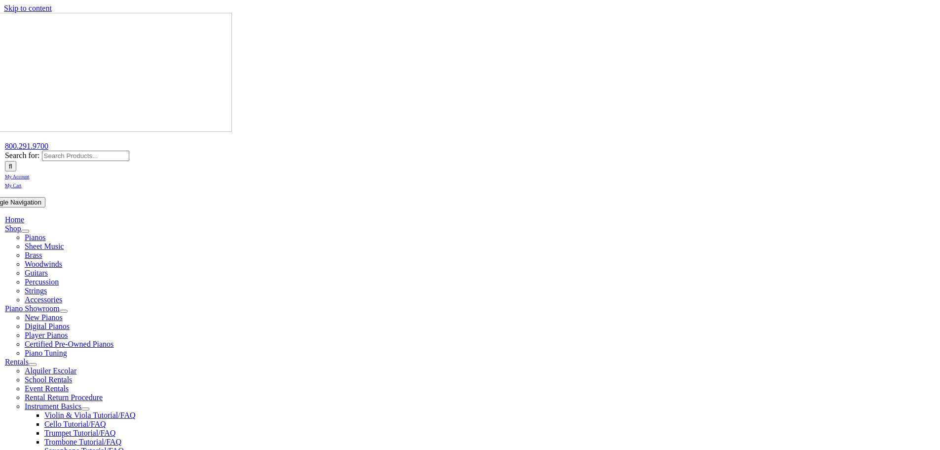
type input "0"
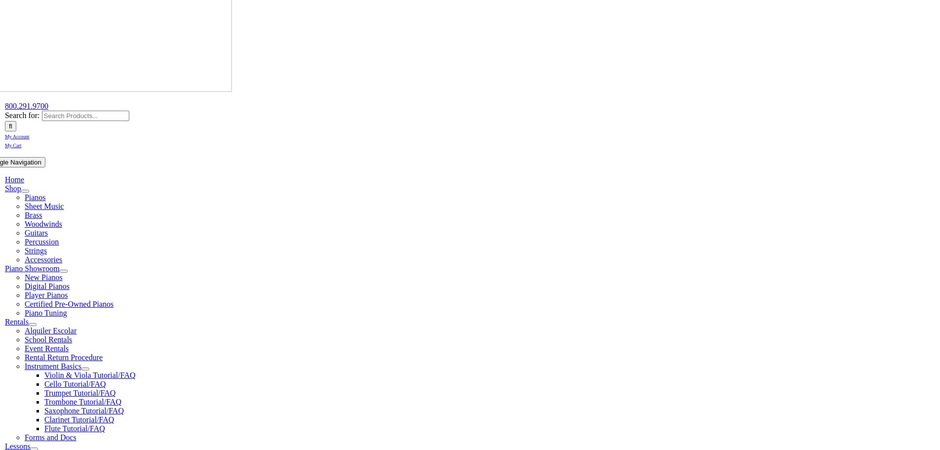
scroll to position [99, 0]
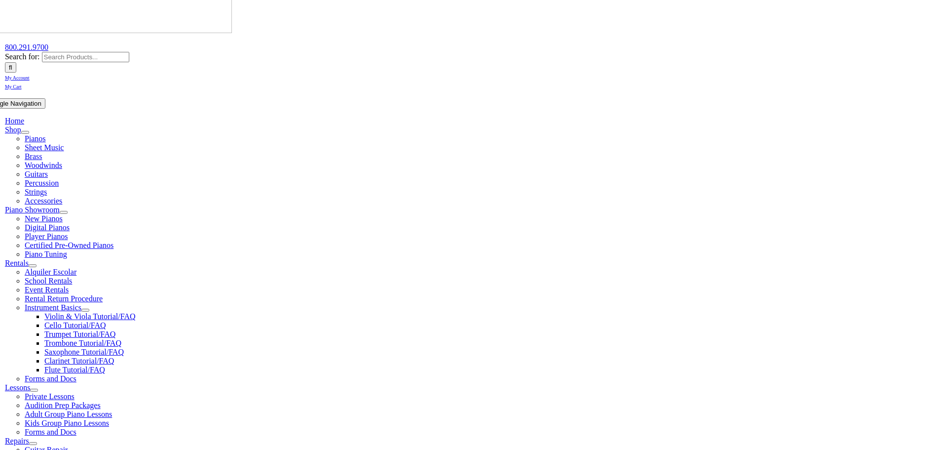
type input "Alma"
type input "Sanchez"
type input "Nonprofit Finance Fund"
type input "2158807840"
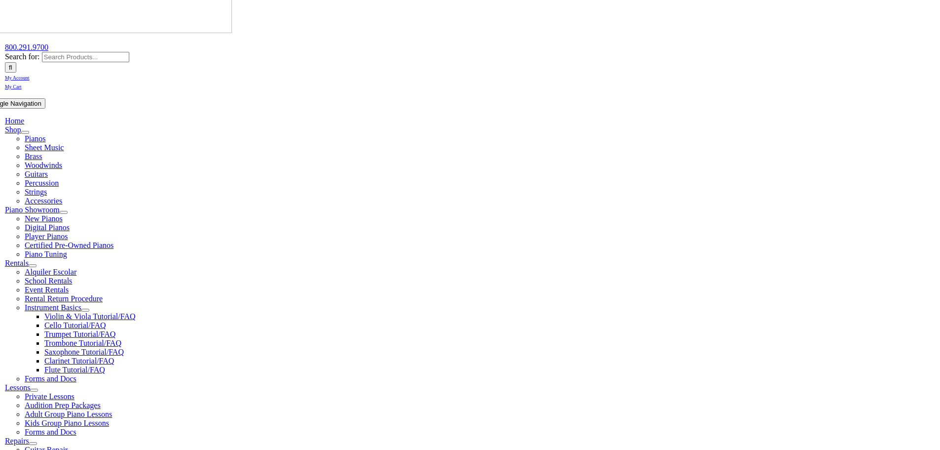
type input "25453921"
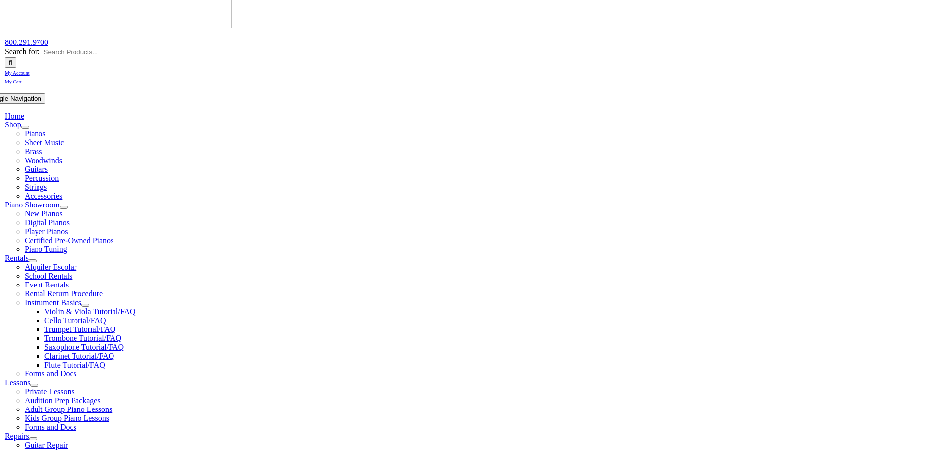
type input "11/06/1980"
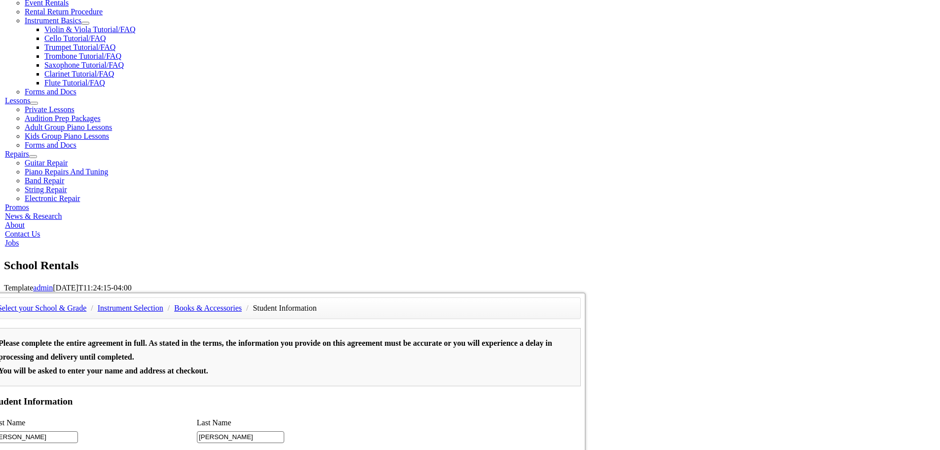
type input "Juan Sanchez"
type input "4848449466"
type input "1"
type input "PA Gaming Control Board"
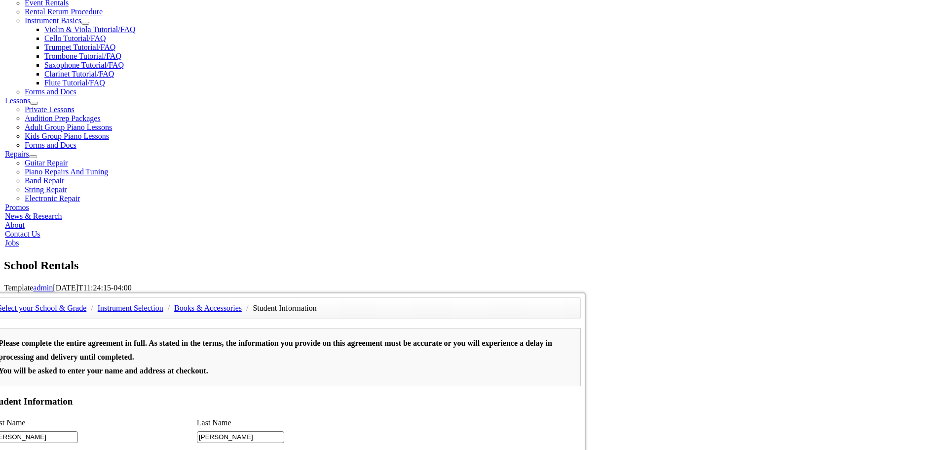
scroll to position [632, 0]
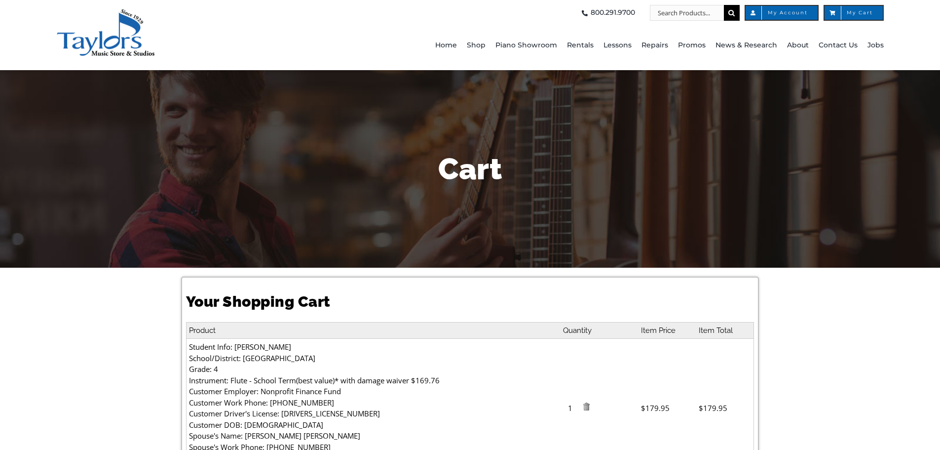
select select "PA"
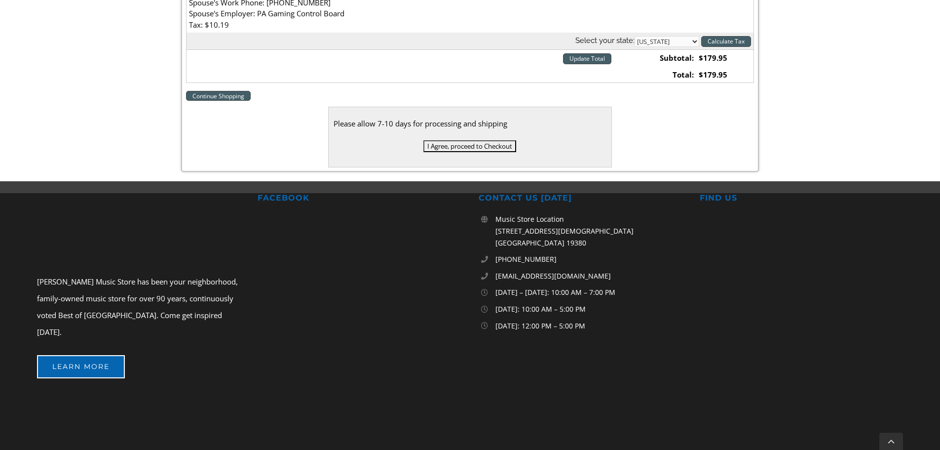
scroll to position [395, 0]
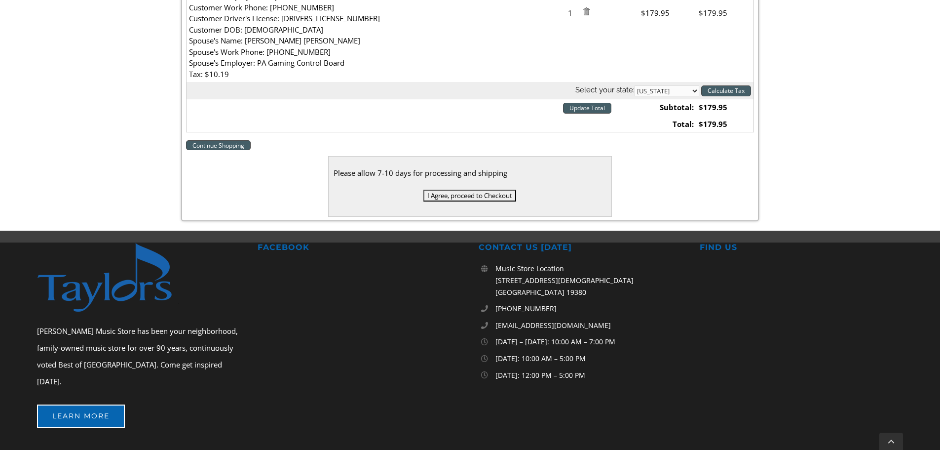
click at [739, 88] on input "Calculate Tax" at bounding box center [726, 90] width 50 height 11
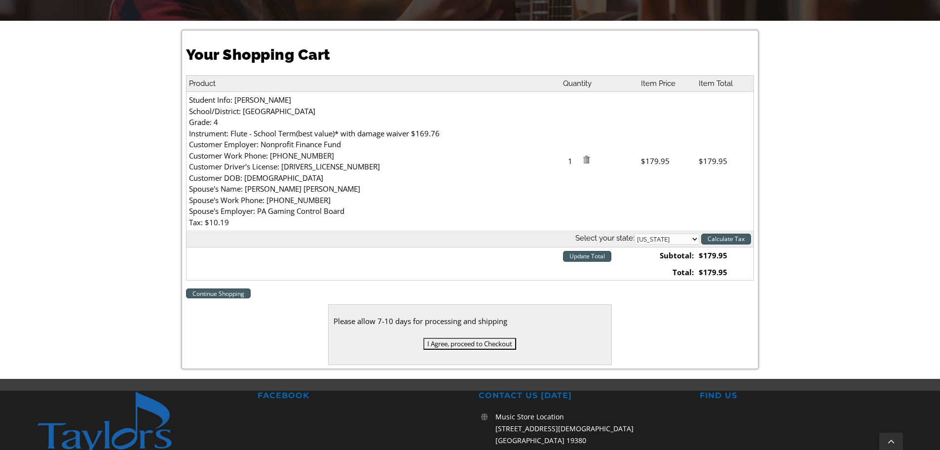
scroll to position [296, 0]
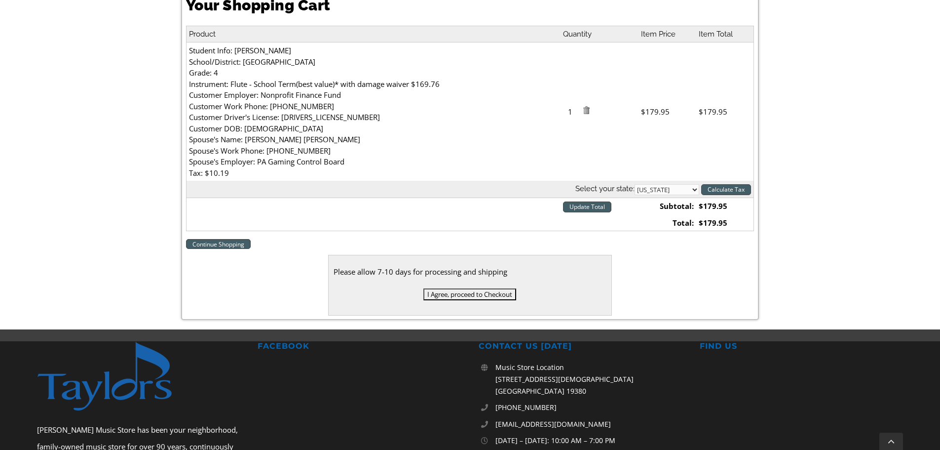
click at [485, 291] on input "I Agree, proceed to Checkout" at bounding box center [469, 294] width 93 height 12
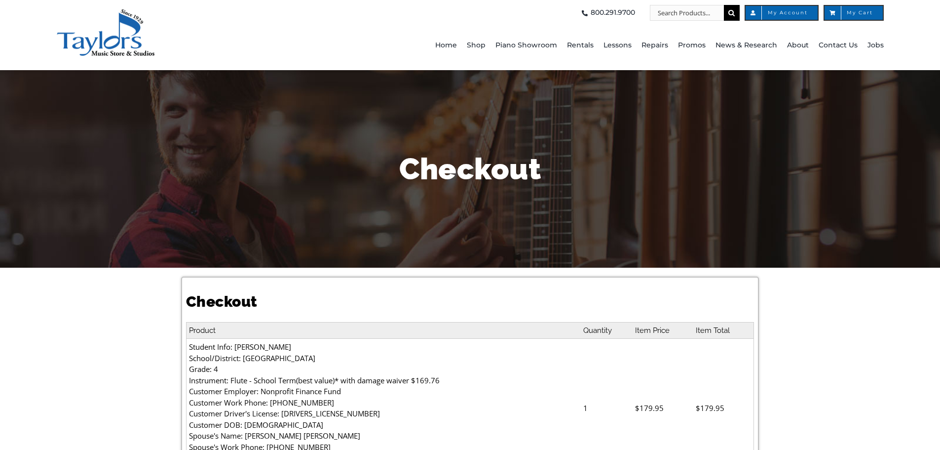
select select
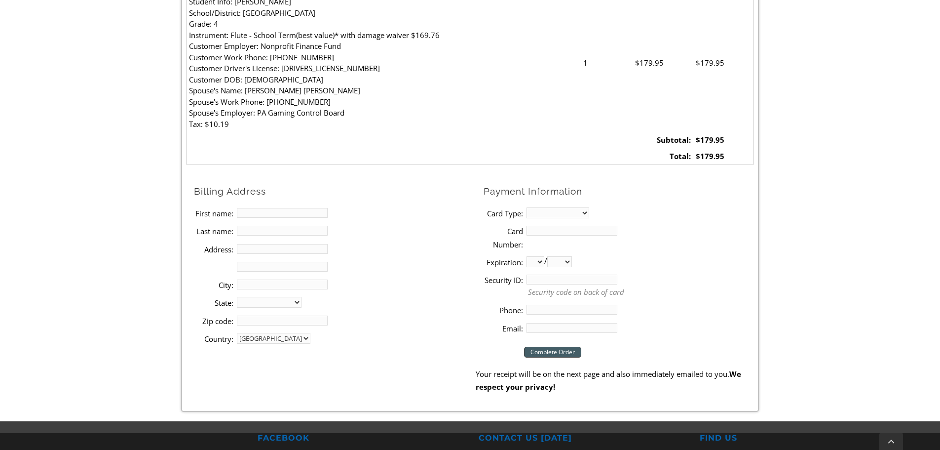
scroll to position [345, 0]
click at [284, 210] on input "First name:" at bounding box center [282, 212] width 91 height 10
type input "[PERSON_NAME]"
type input "[STREET_ADDRESS][PERSON_NAME]"
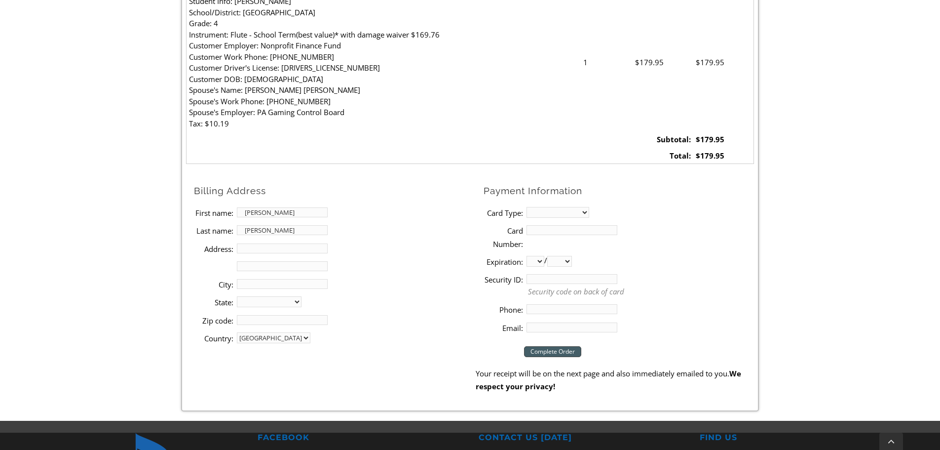
type input "Exton"
select select "PA"
type input "19341"
type input "2158807840"
type input "[EMAIL_ADDRESS][DOMAIN_NAME]"
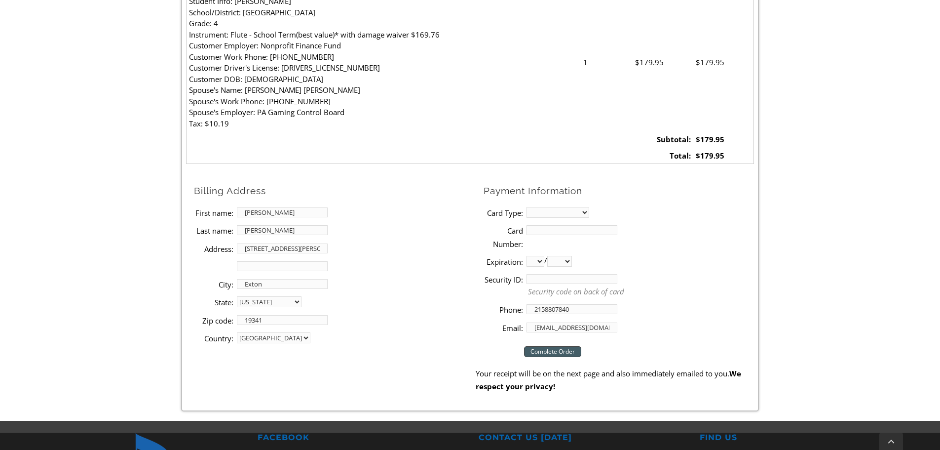
click at [545, 215] on select "MasterCard Visa American Express Discover" at bounding box center [558, 212] width 63 height 11
select select "mastercard"
click at [527, 207] on select "MasterCard Visa American Express Discover" at bounding box center [558, 212] width 63 height 11
click at [556, 227] on input "Card Number:" at bounding box center [572, 230] width 91 height 10
type input "[CREDIT_CARD_NUMBER]"
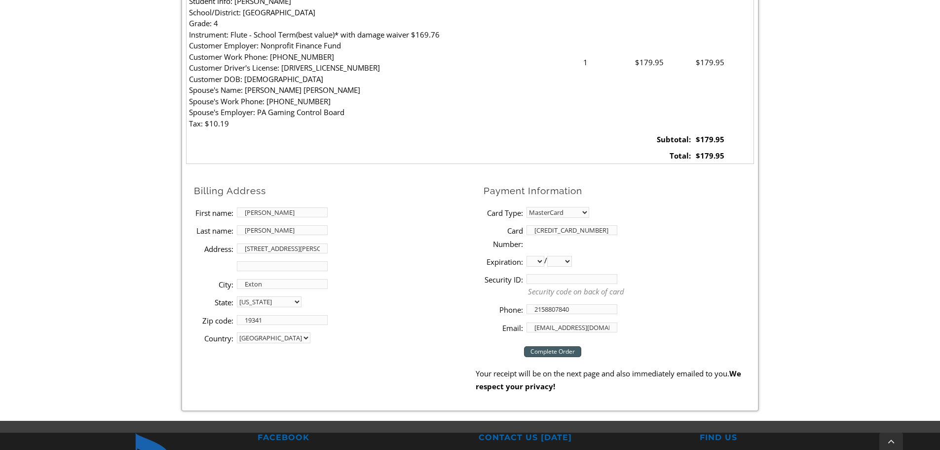
select select "03"
select select "2030"
click at [586, 277] on input "Security ID:" at bounding box center [572, 279] width 91 height 10
type input "111"
click at [667, 279] on li "Security ID: 111 Security code on back of card" at bounding box center [619, 285] width 270 height 30
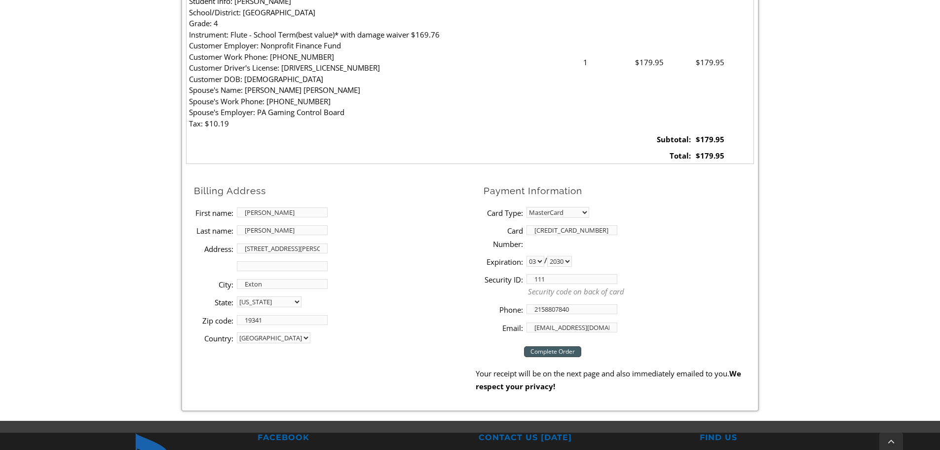
click at [576, 350] on input "Complete Order" at bounding box center [552, 351] width 57 height 11
